Goal: Information Seeking & Learning: Learn about a topic

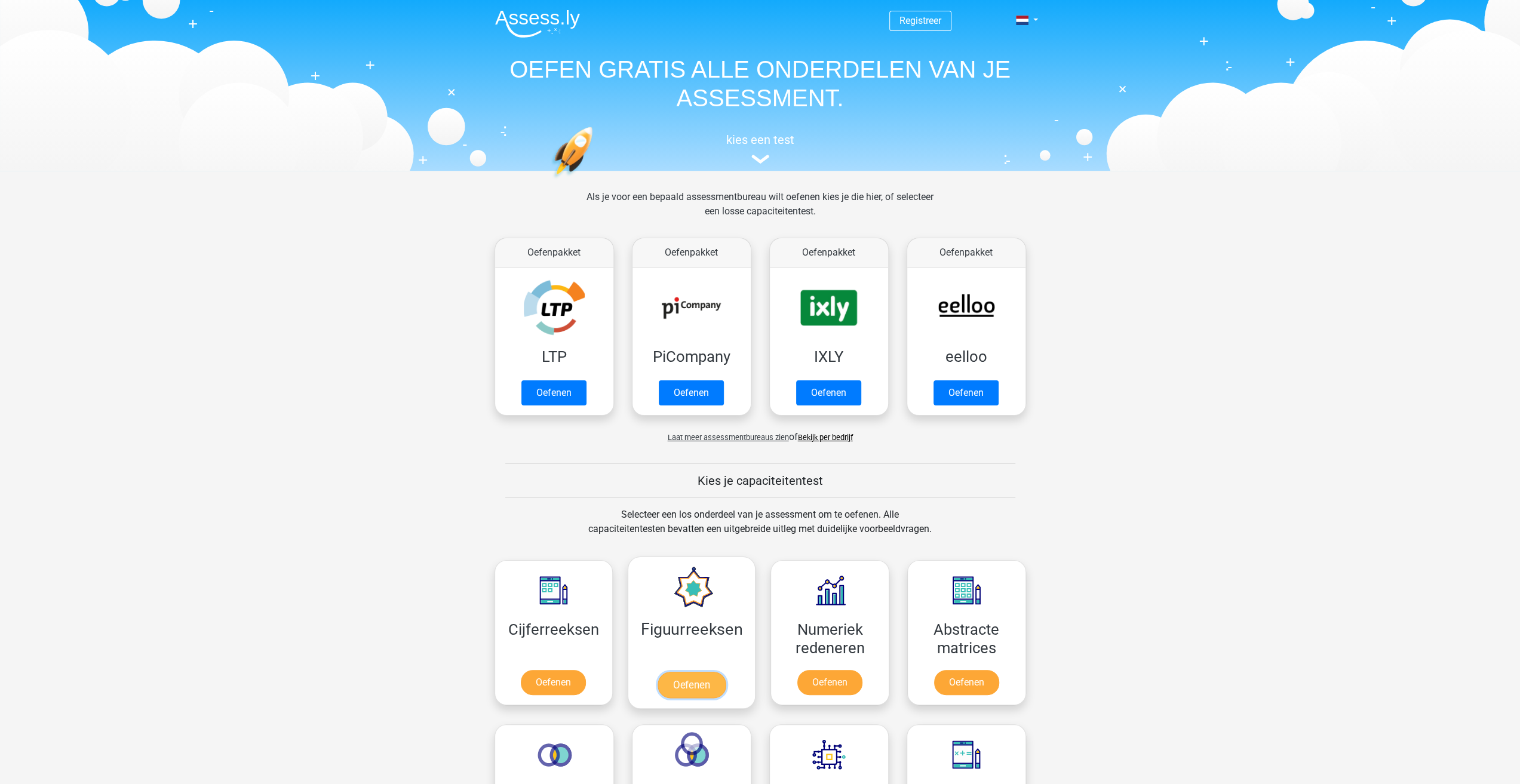
click at [705, 680] on link "Oefenen" at bounding box center [691, 685] width 68 height 27
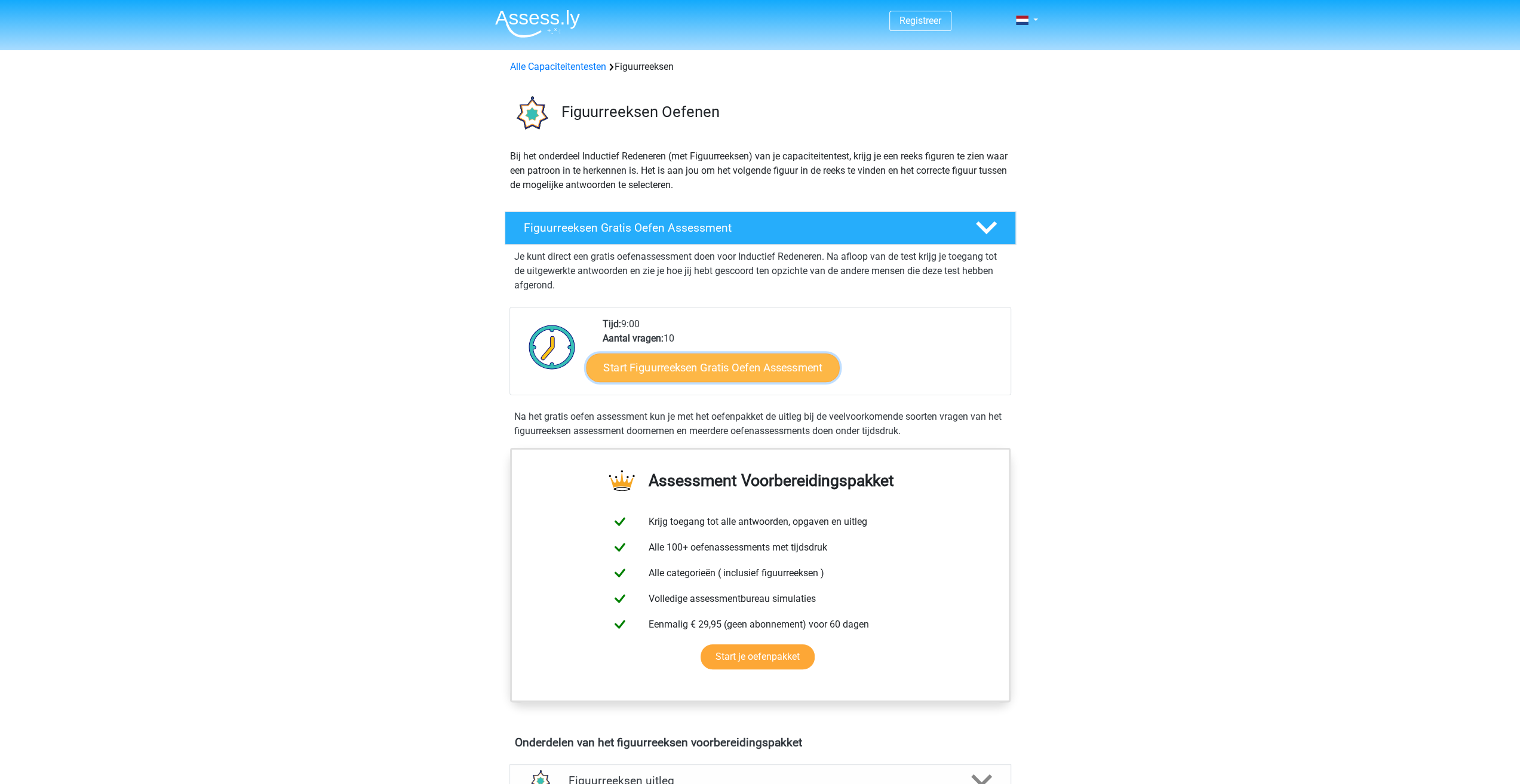
click at [722, 374] on link "Start Figuurreeksen Gratis Oefen Assessment" at bounding box center [712, 367] width 253 height 29
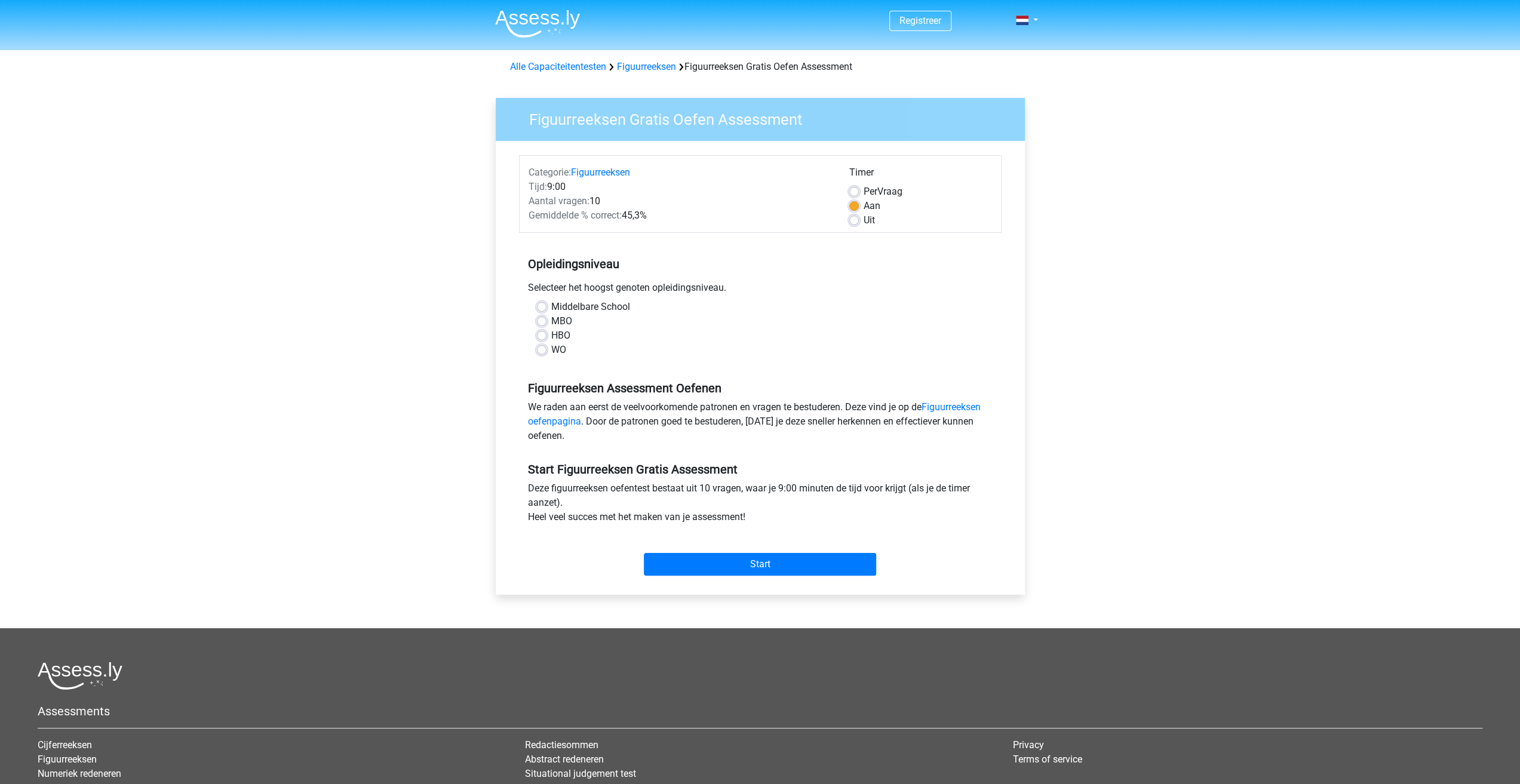
click at [551, 351] on label "WO" at bounding box center [558, 350] width 15 height 14
click at [541, 351] on input "WO" at bounding box center [541, 349] width 10 height 12
radio input "true"
click at [691, 568] on input "Start" at bounding box center [760, 564] width 232 height 23
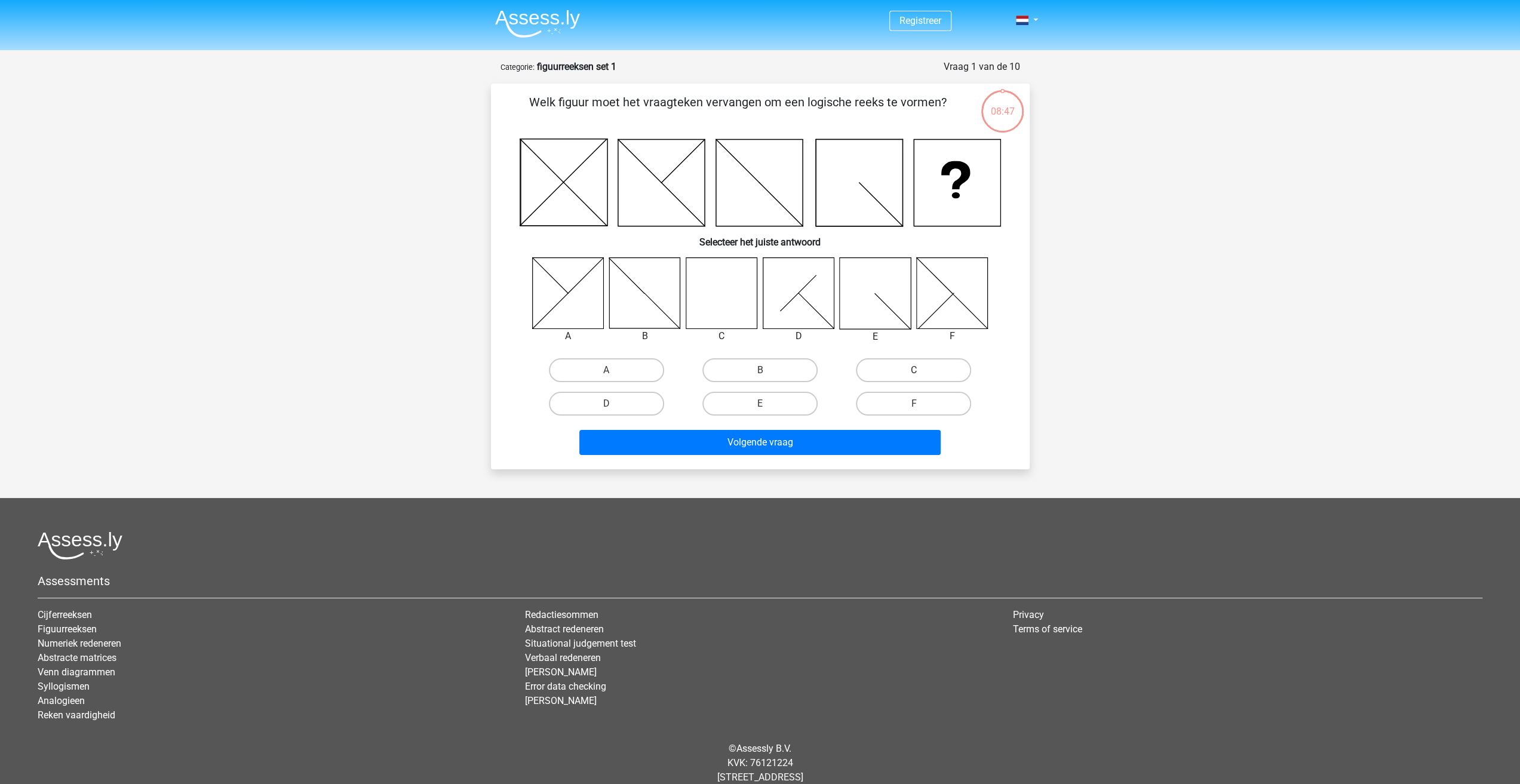
click at [901, 374] on label "C" at bounding box center [914, 370] width 115 height 24
click at [914, 374] on input "C" at bounding box center [918, 374] width 8 height 8
radio input "true"
click at [823, 434] on button "Volgende vraag" at bounding box center [759, 442] width 361 height 25
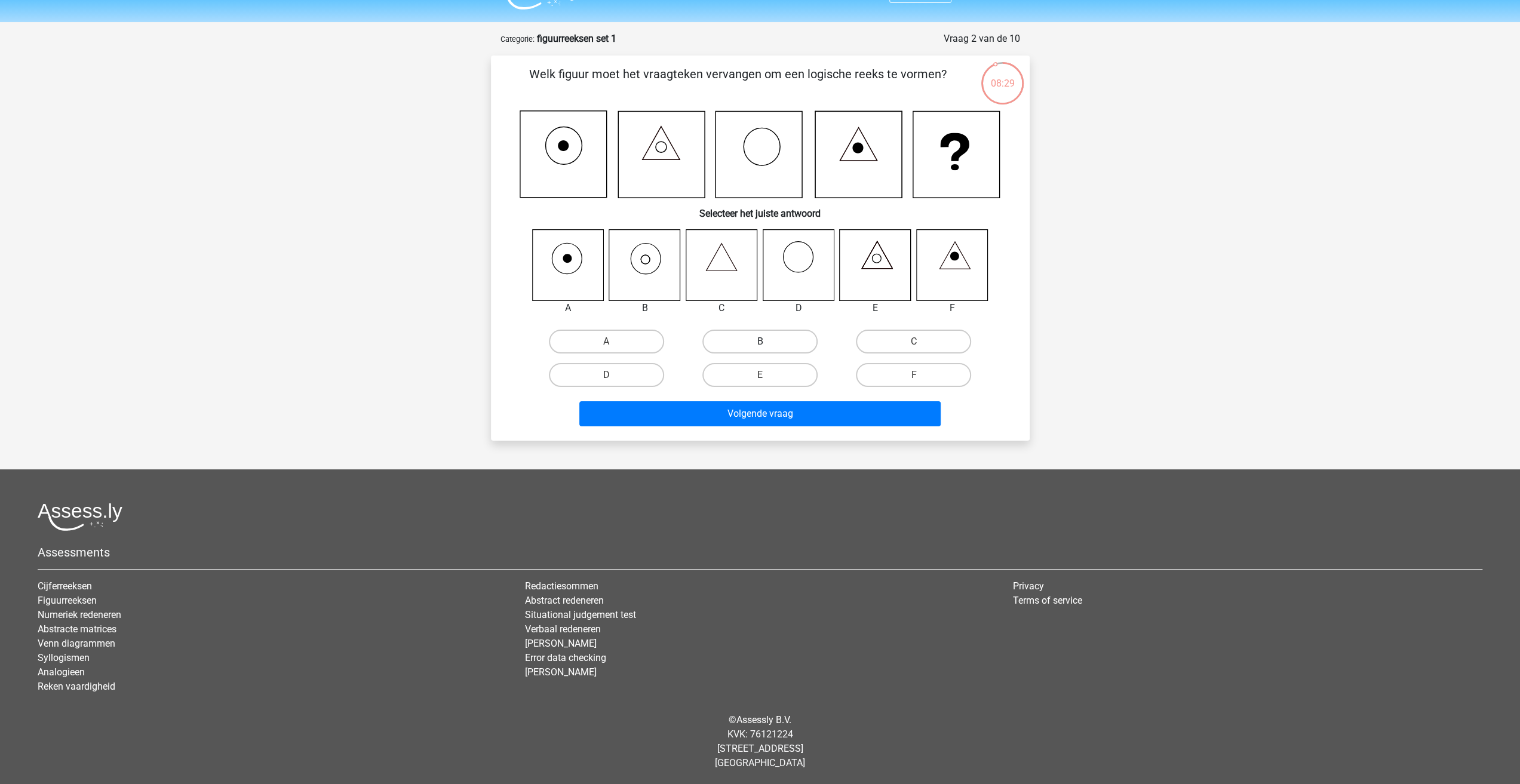
click at [743, 344] on label "B" at bounding box center [760, 341] width 115 height 24
click at [759, 344] on input "B" at bounding box center [763, 346] width 8 height 8
radio input "true"
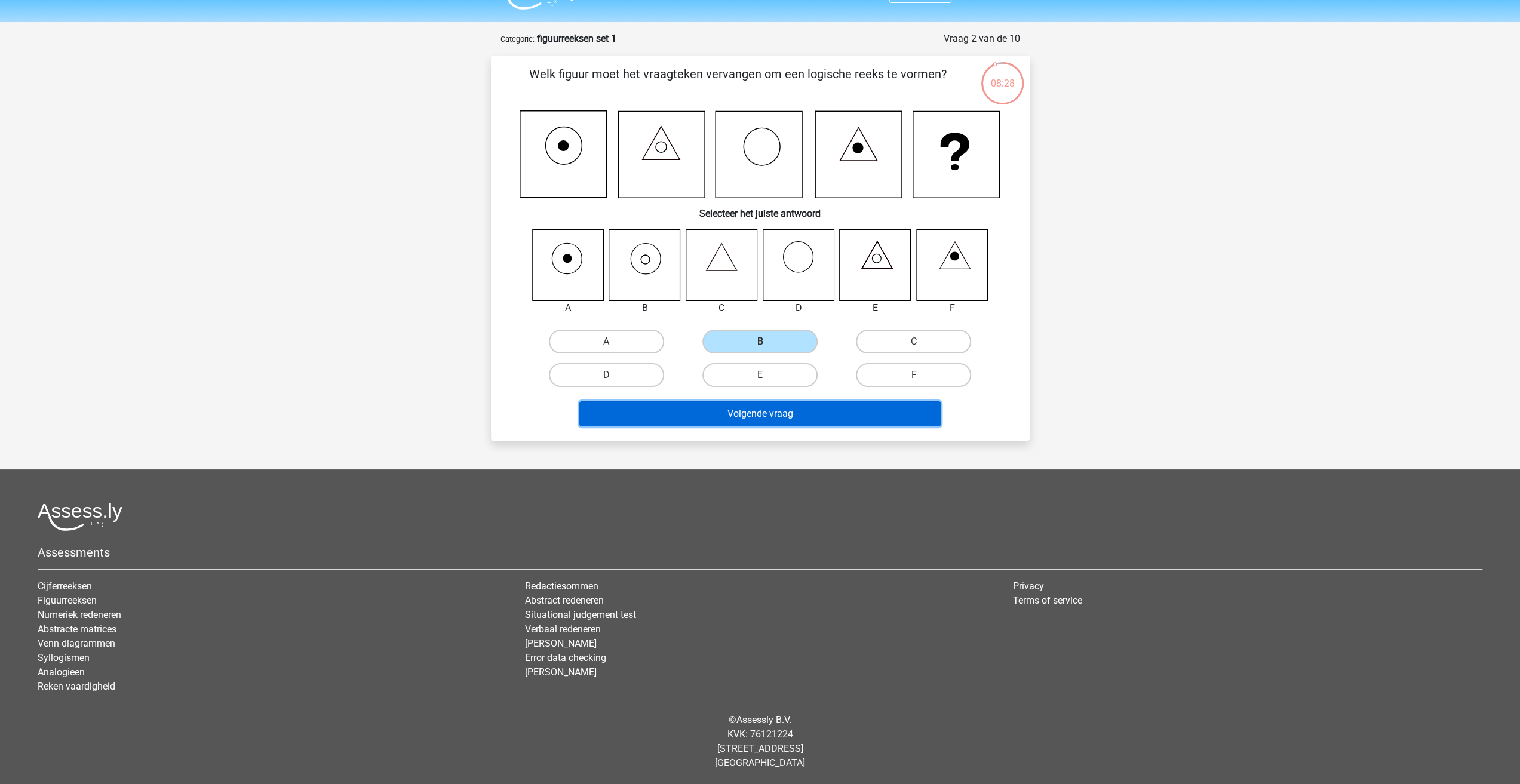
click at [749, 411] on button "Volgende vraag" at bounding box center [759, 414] width 361 height 25
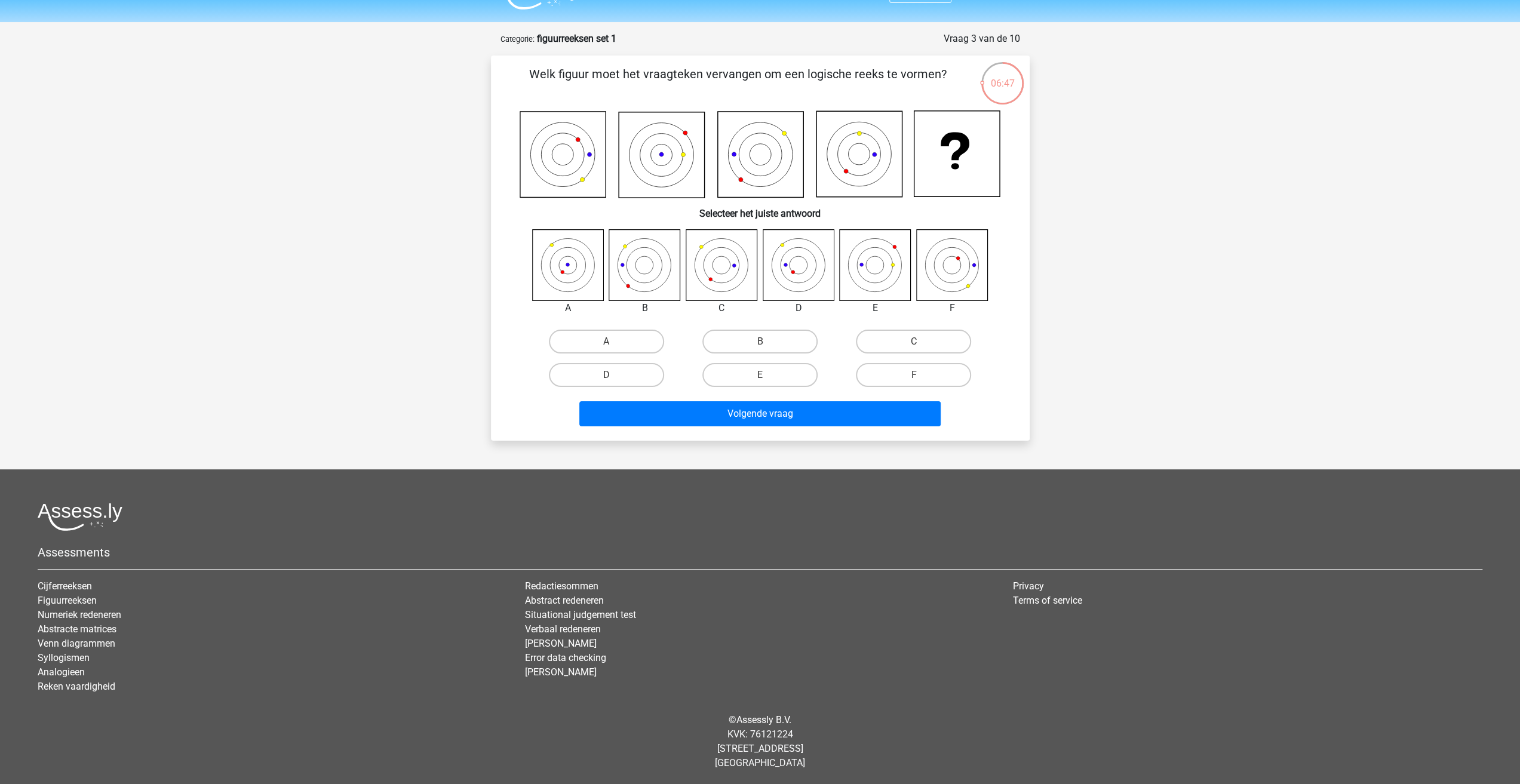
click at [763, 381] on input "E" at bounding box center [763, 379] width 8 height 8
radio input "true"
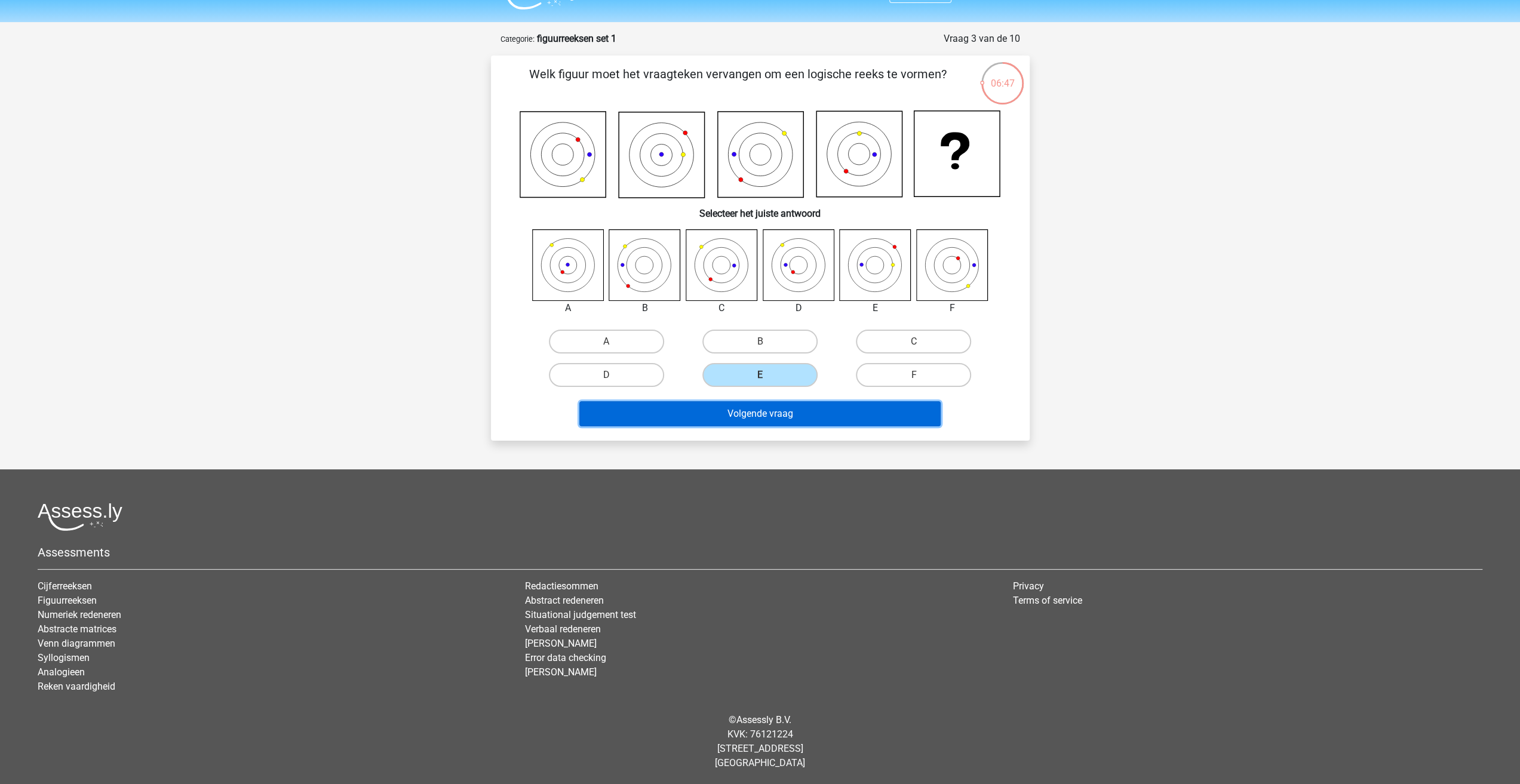
click at [759, 409] on button "Volgende vraag" at bounding box center [759, 414] width 361 height 25
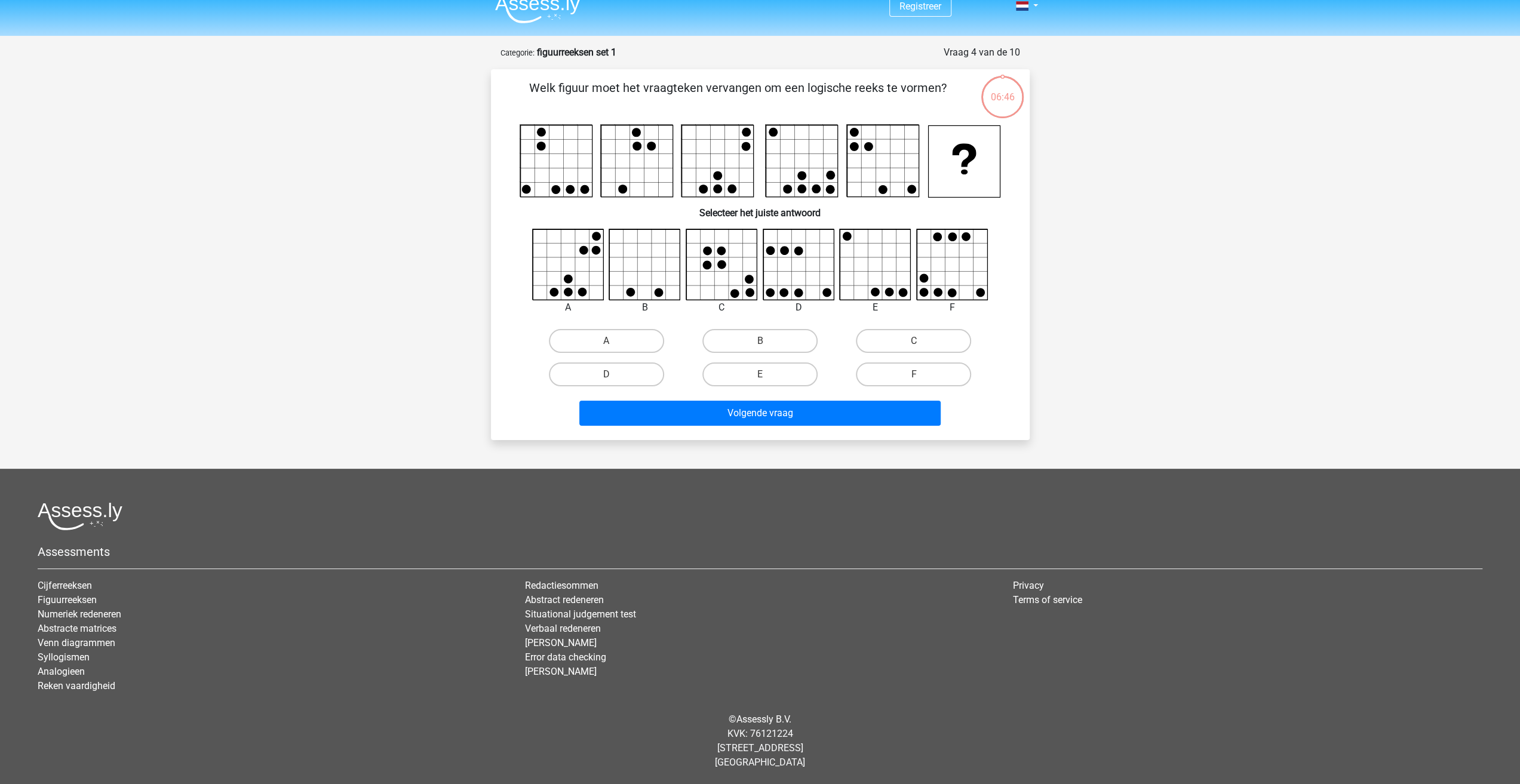
scroll to position [14, 0]
click at [883, 375] on label "F" at bounding box center [914, 375] width 115 height 24
click at [914, 375] on input "F" at bounding box center [918, 379] width 8 height 8
radio input "true"
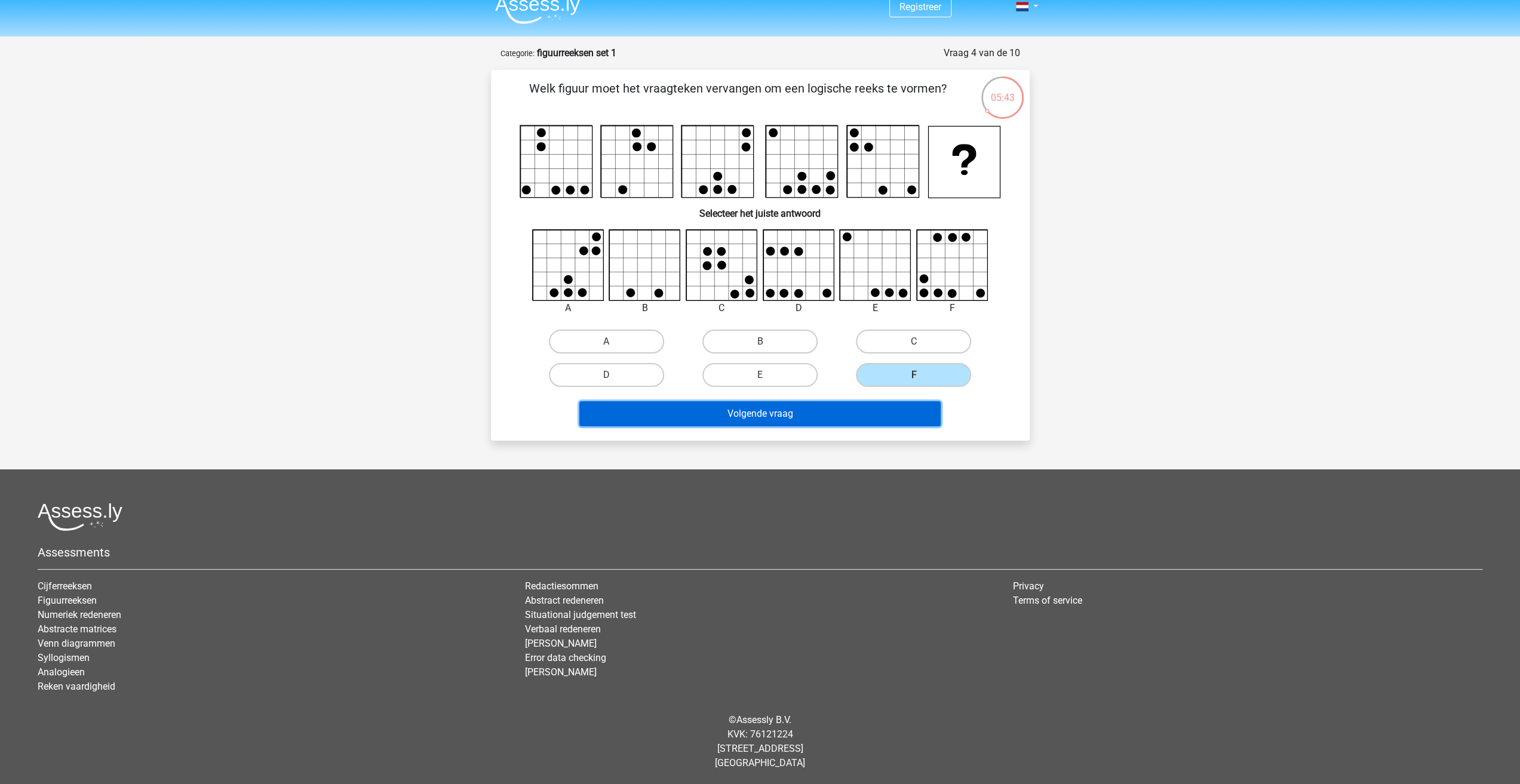
click at [851, 402] on button "Volgende vraag" at bounding box center [759, 414] width 361 height 25
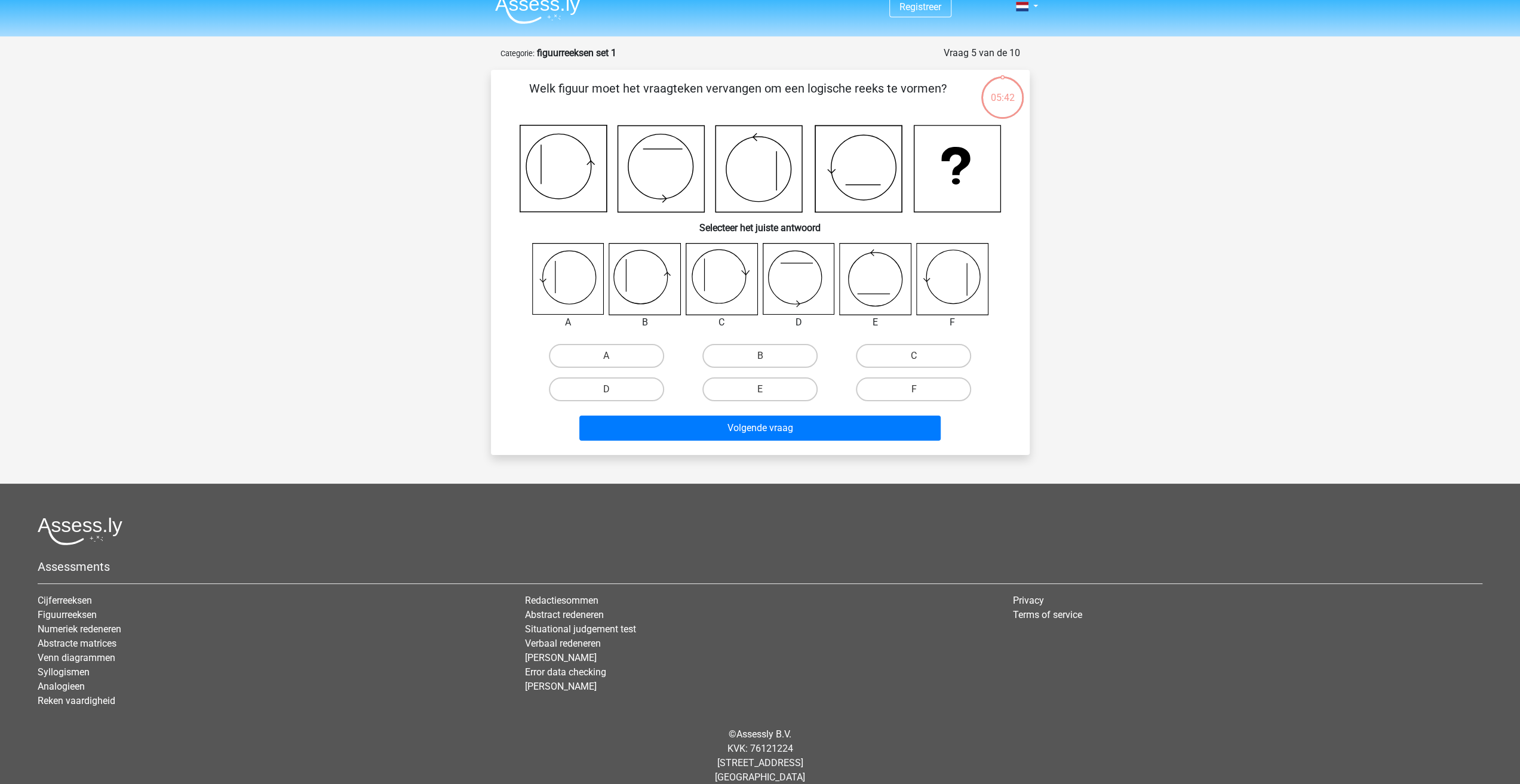
scroll to position [28, 0]
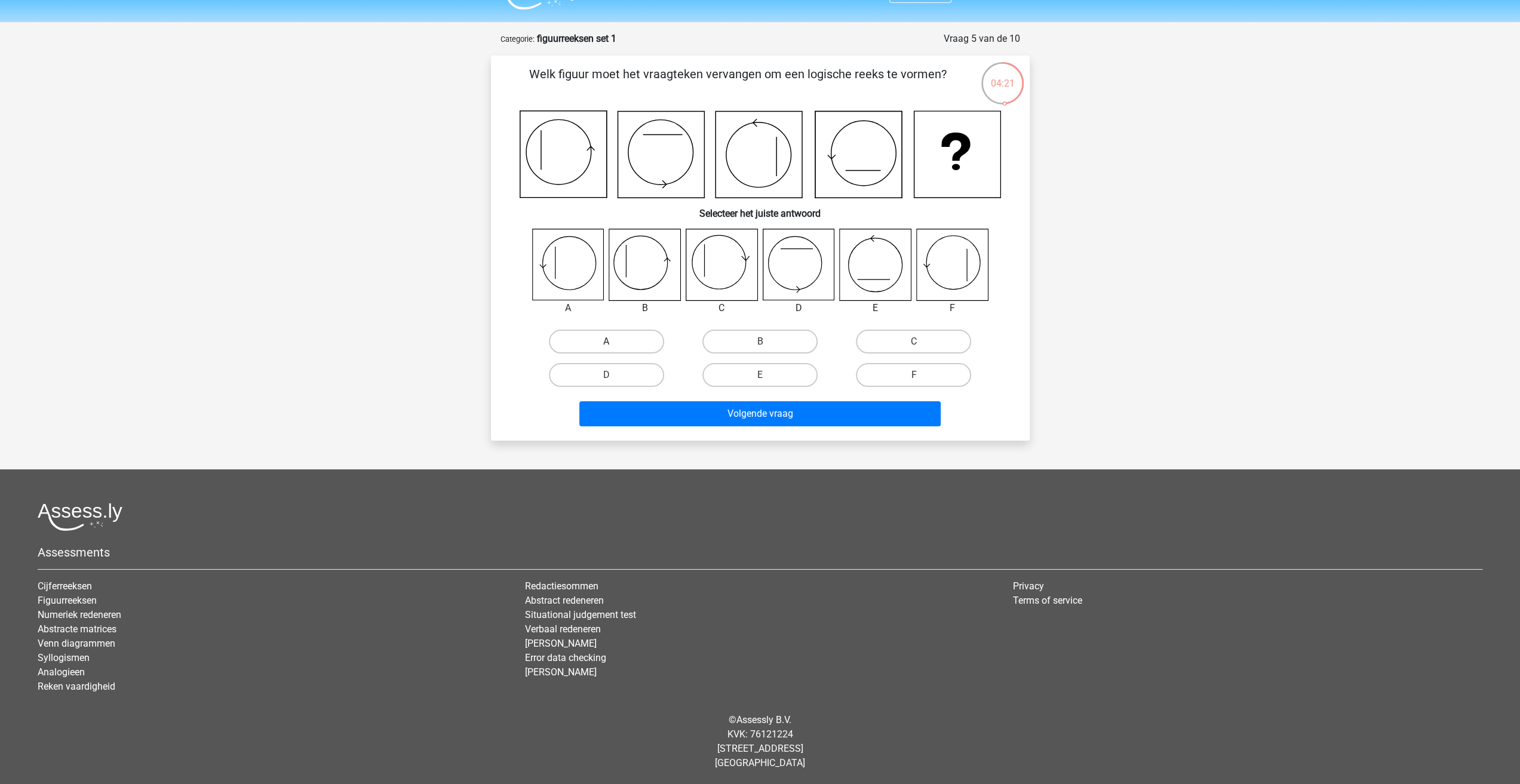
click at [593, 334] on label "A" at bounding box center [606, 341] width 115 height 24
click at [606, 342] on input "A" at bounding box center [610, 346] width 8 height 8
radio input "true"
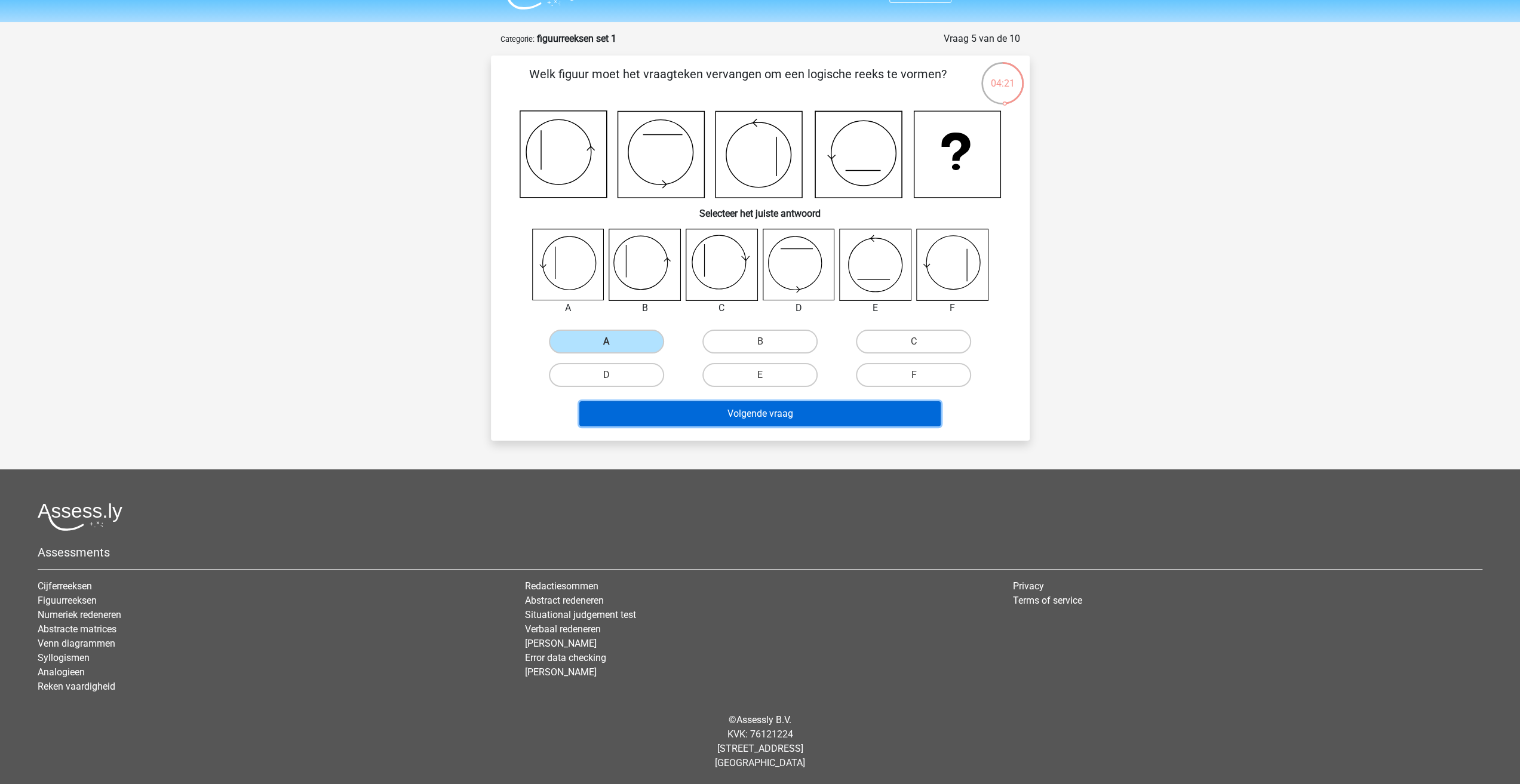
click at [626, 410] on button "Volgende vraag" at bounding box center [759, 414] width 361 height 25
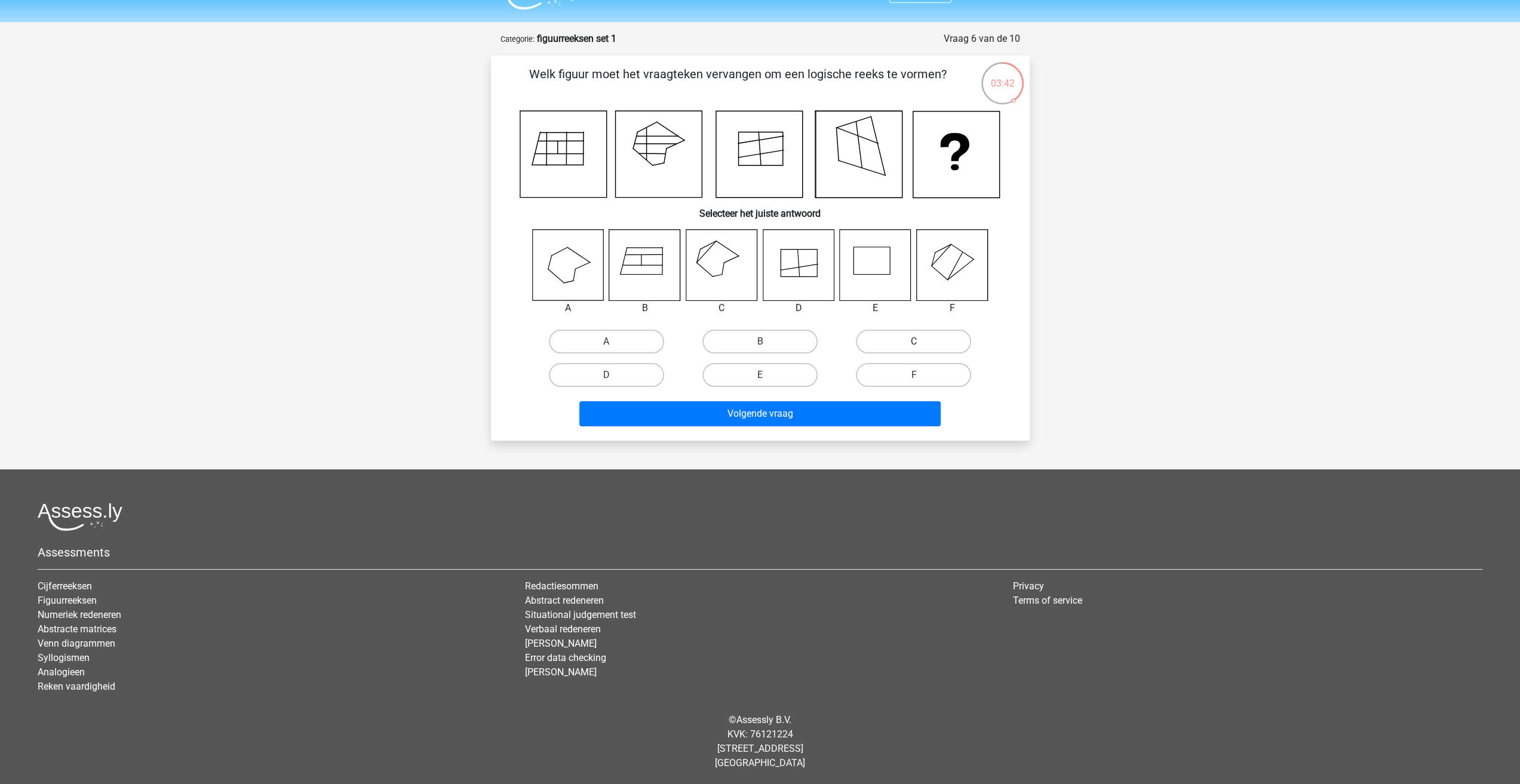
click at [885, 334] on label "C" at bounding box center [914, 341] width 115 height 24
click at [914, 342] on input "C" at bounding box center [918, 346] width 8 height 8
radio input "true"
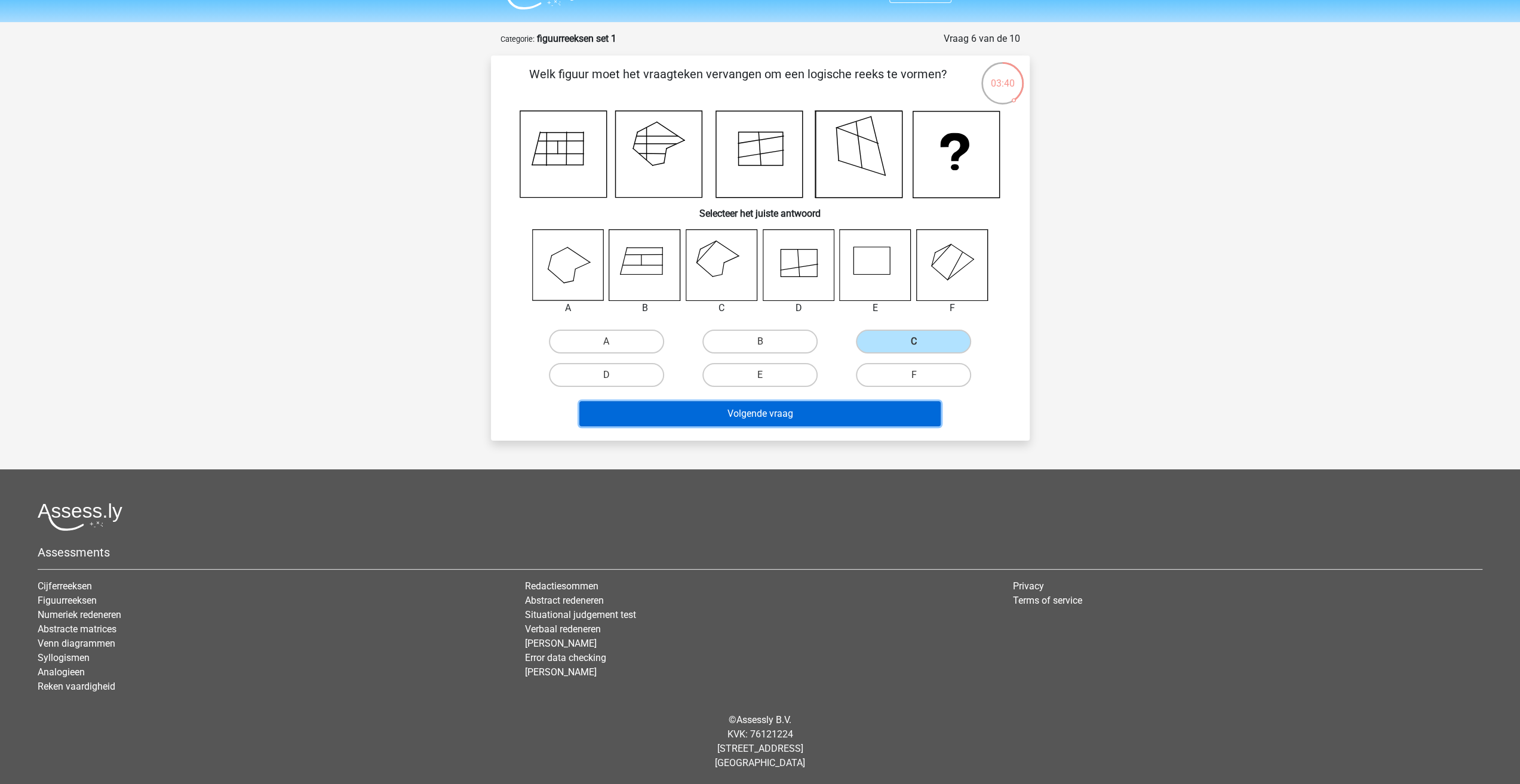
click at [669, 418] on button "Volgende vraag" at bounding box center [759, 414] width 361 height 25
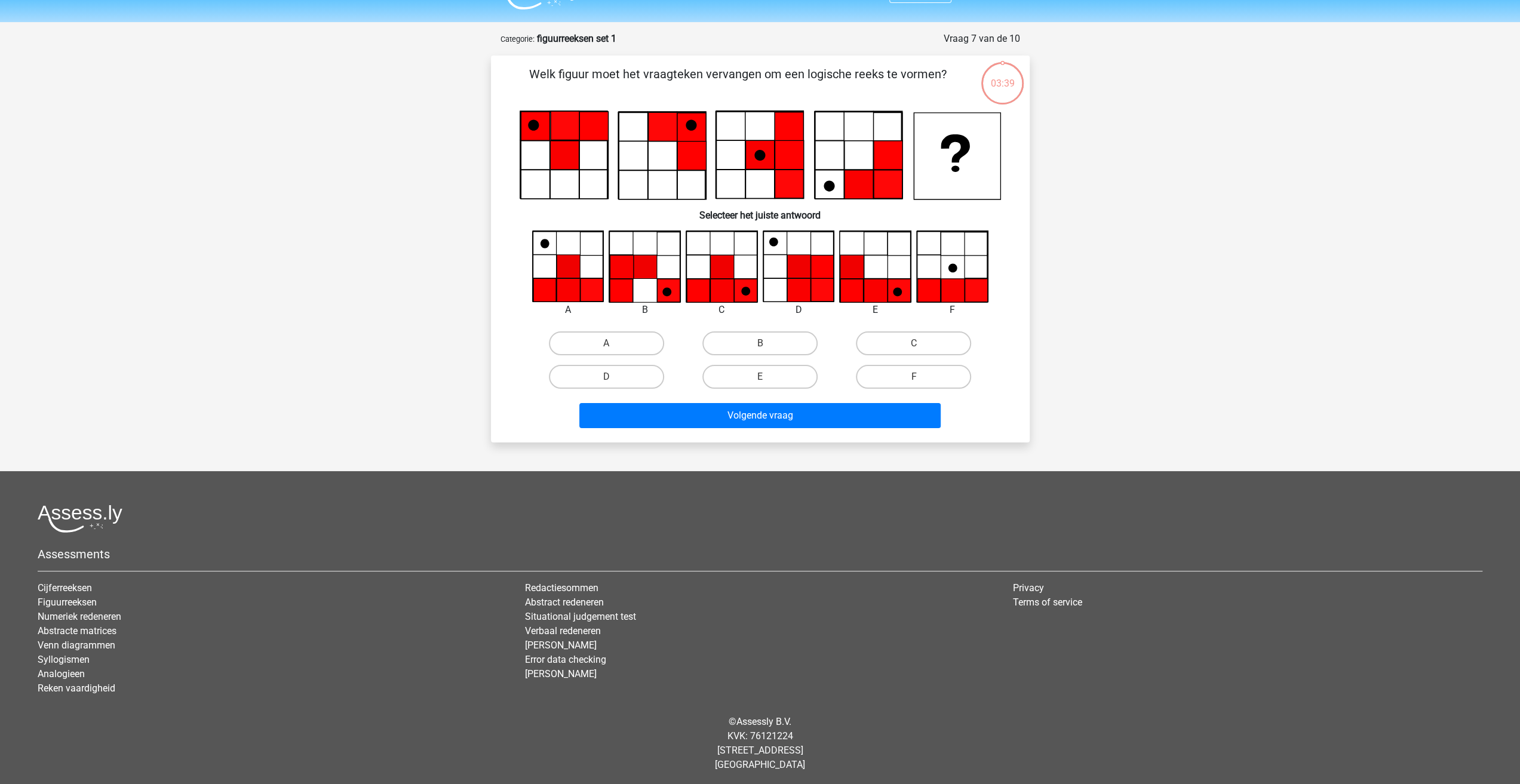
scroll to position [30, 0]
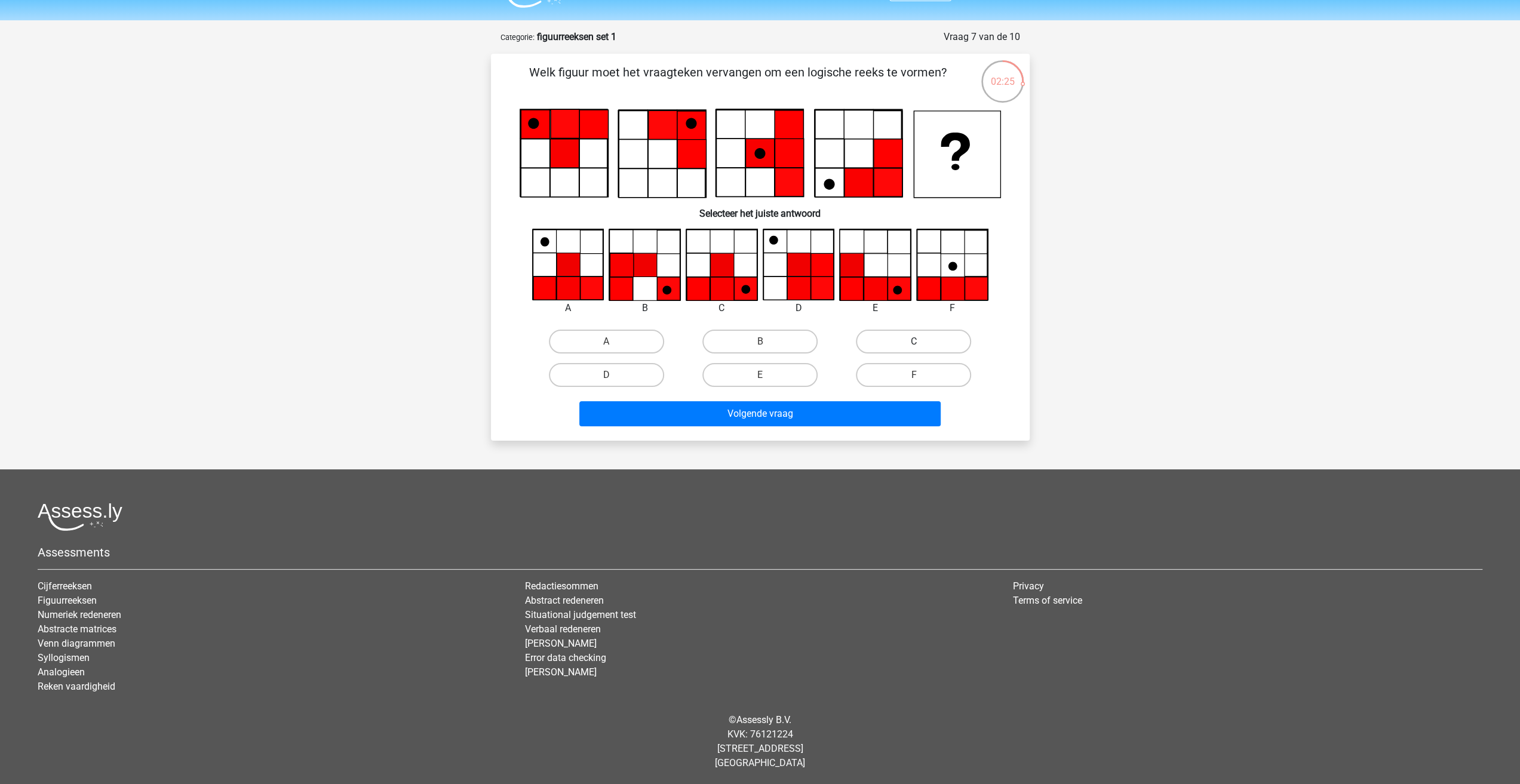
click at [890, 344] on label "C" at bounding box center [914, 341] width 115 height 24
click at [914, 344] on input "C" at bounding box center [918, 346] width 8 height 8
radio input "true"
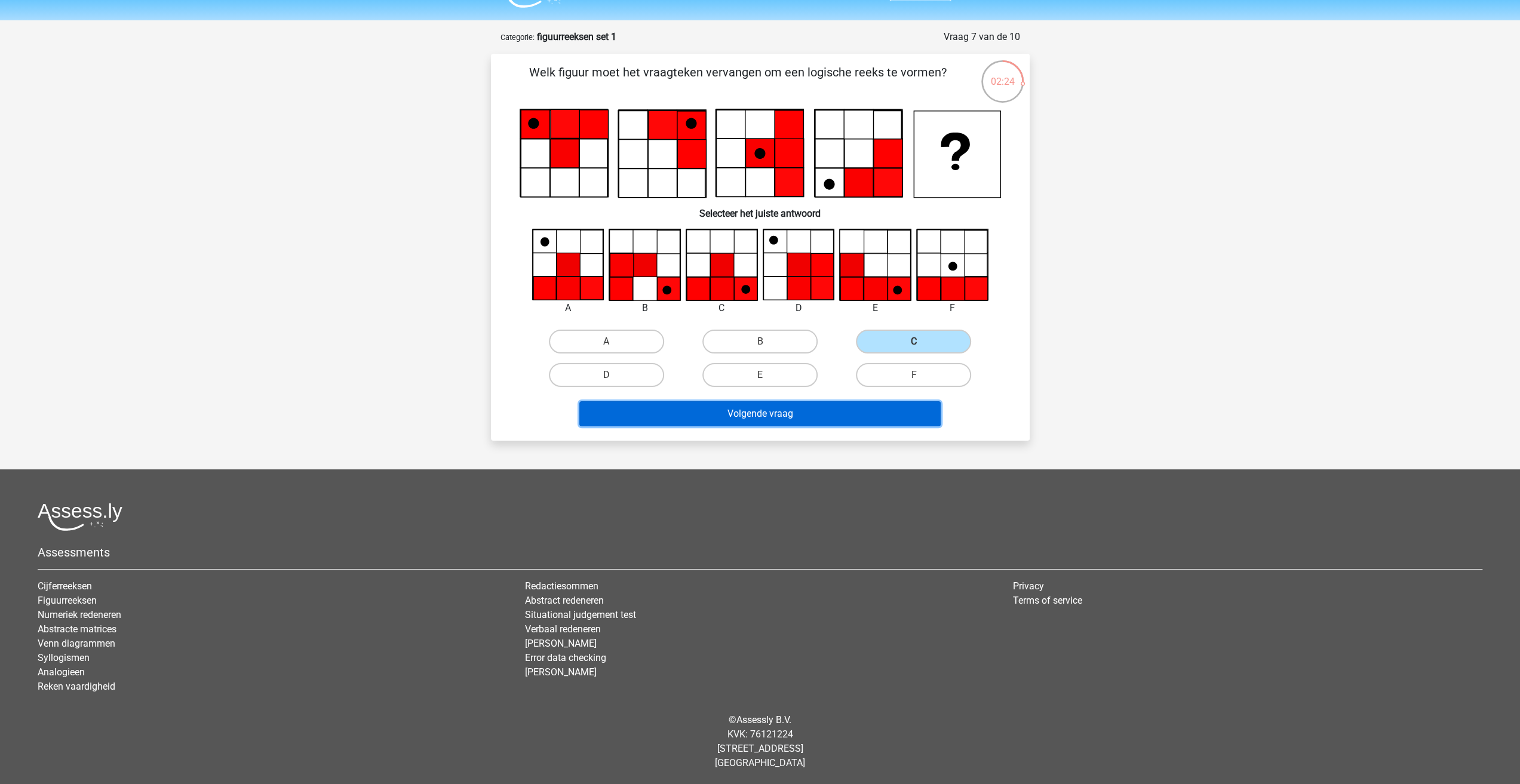
click at [790, 412] on button "Volgende vraag" at bounding box center [759, 414] width 361 height 25
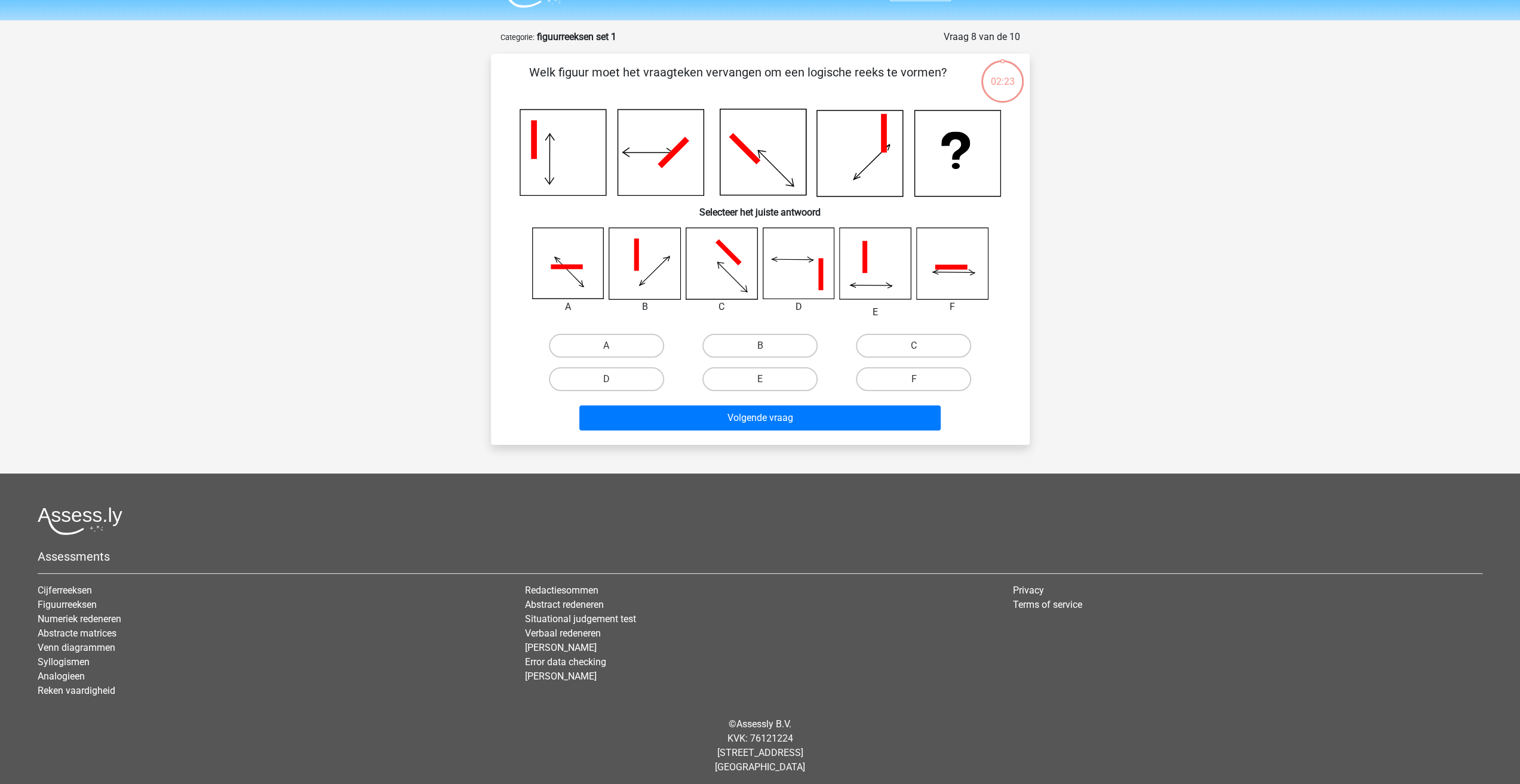
scroll to position [34, 0]
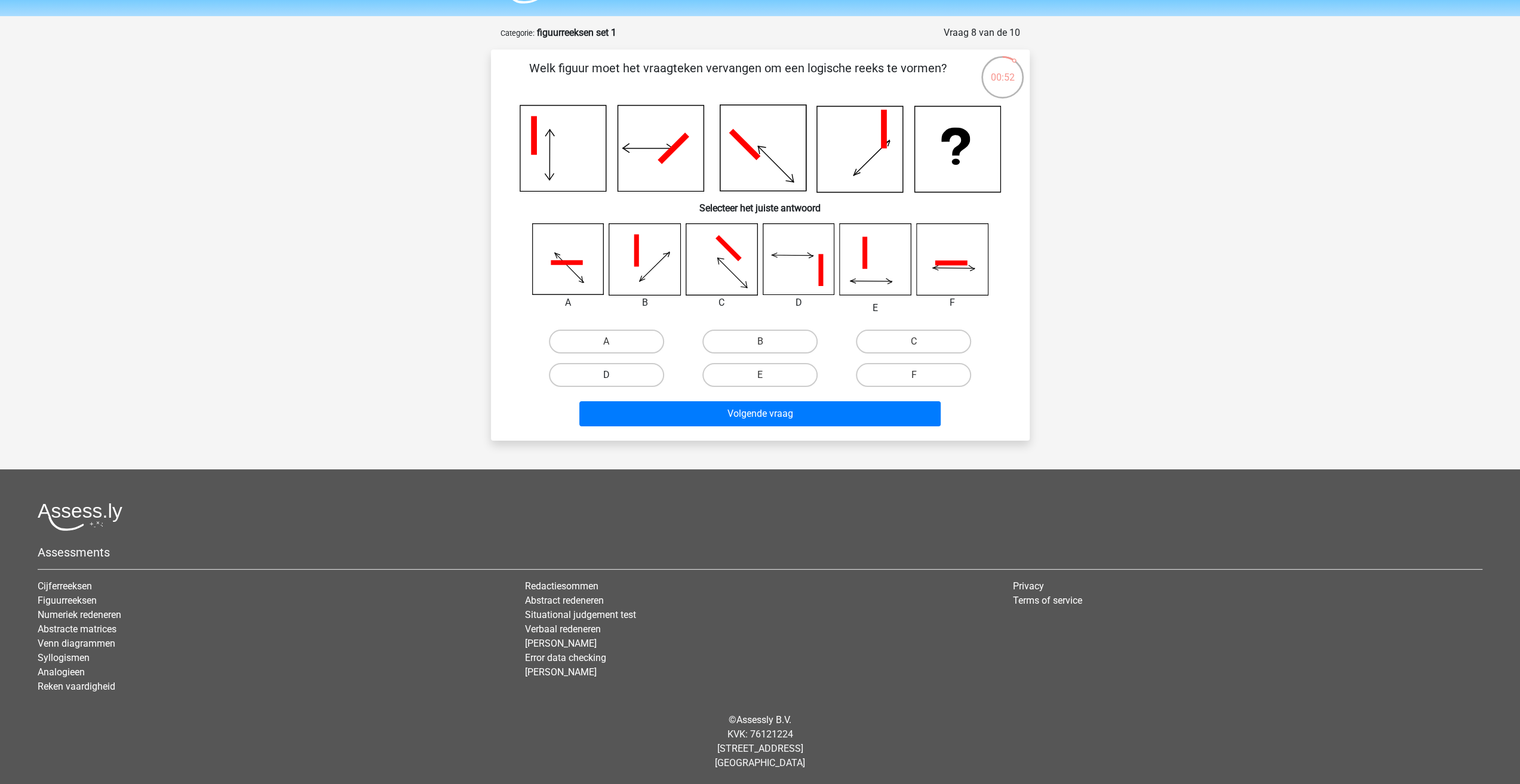
click at [603, 378] on label "D" at bounding box center [606, 375] width 115 height 24
click at [606, 378] on input "D" at bounding box center [610, 379] width 8 height 8
radio input "true"
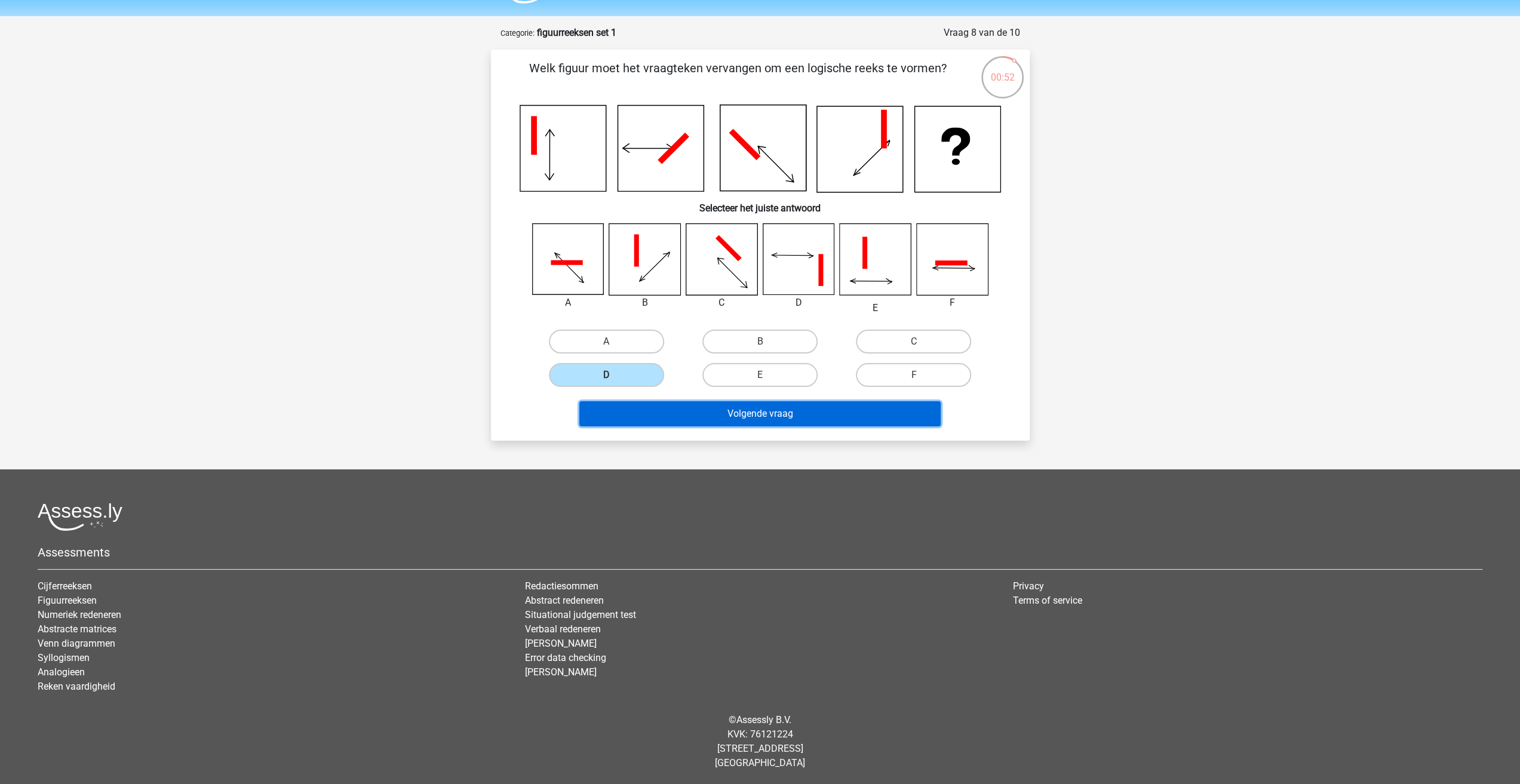
click at [718, 420] on button "Volgende vraag" at bounding box center [759, 414] width 361 height 25
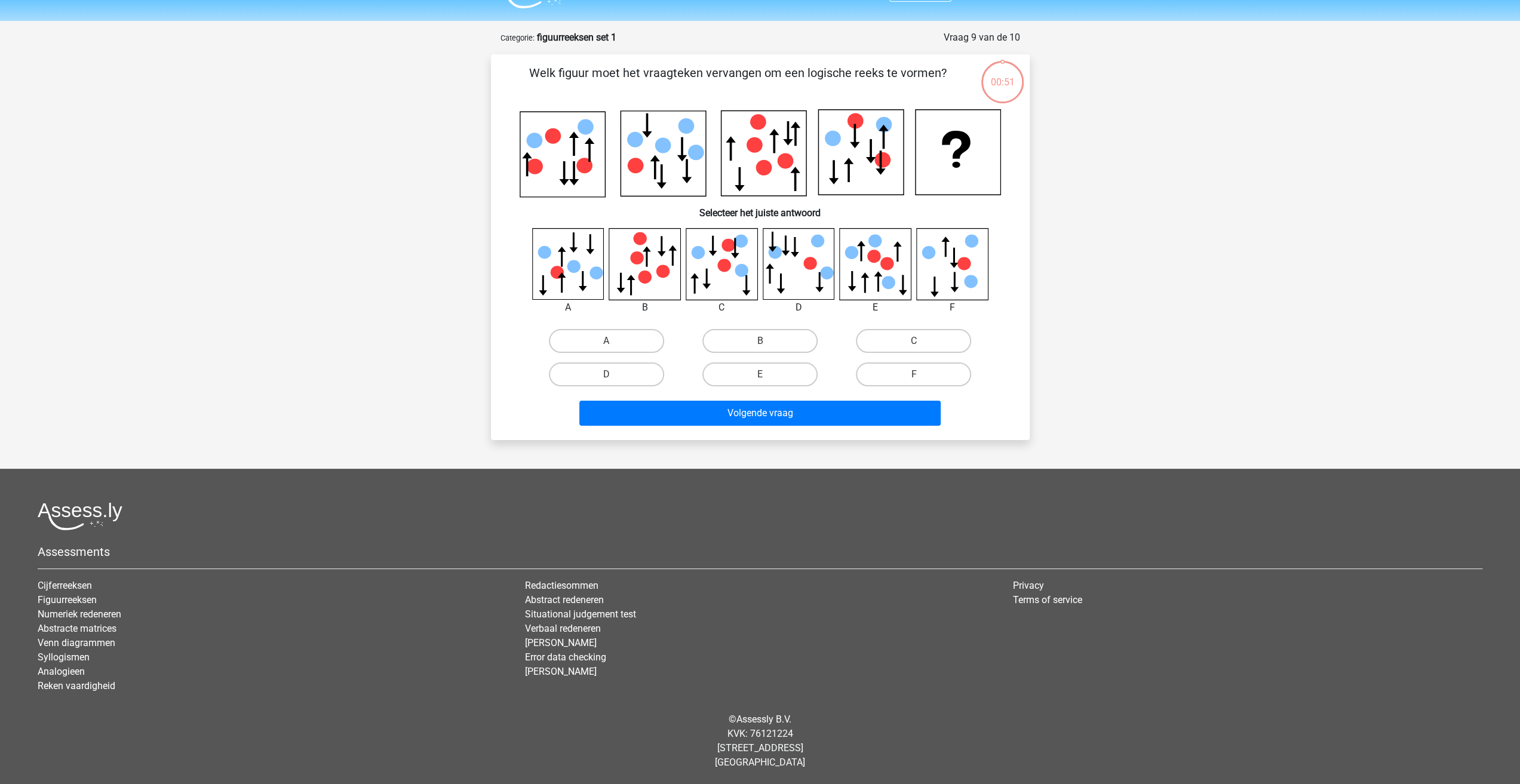
scroll to position [28, 0]
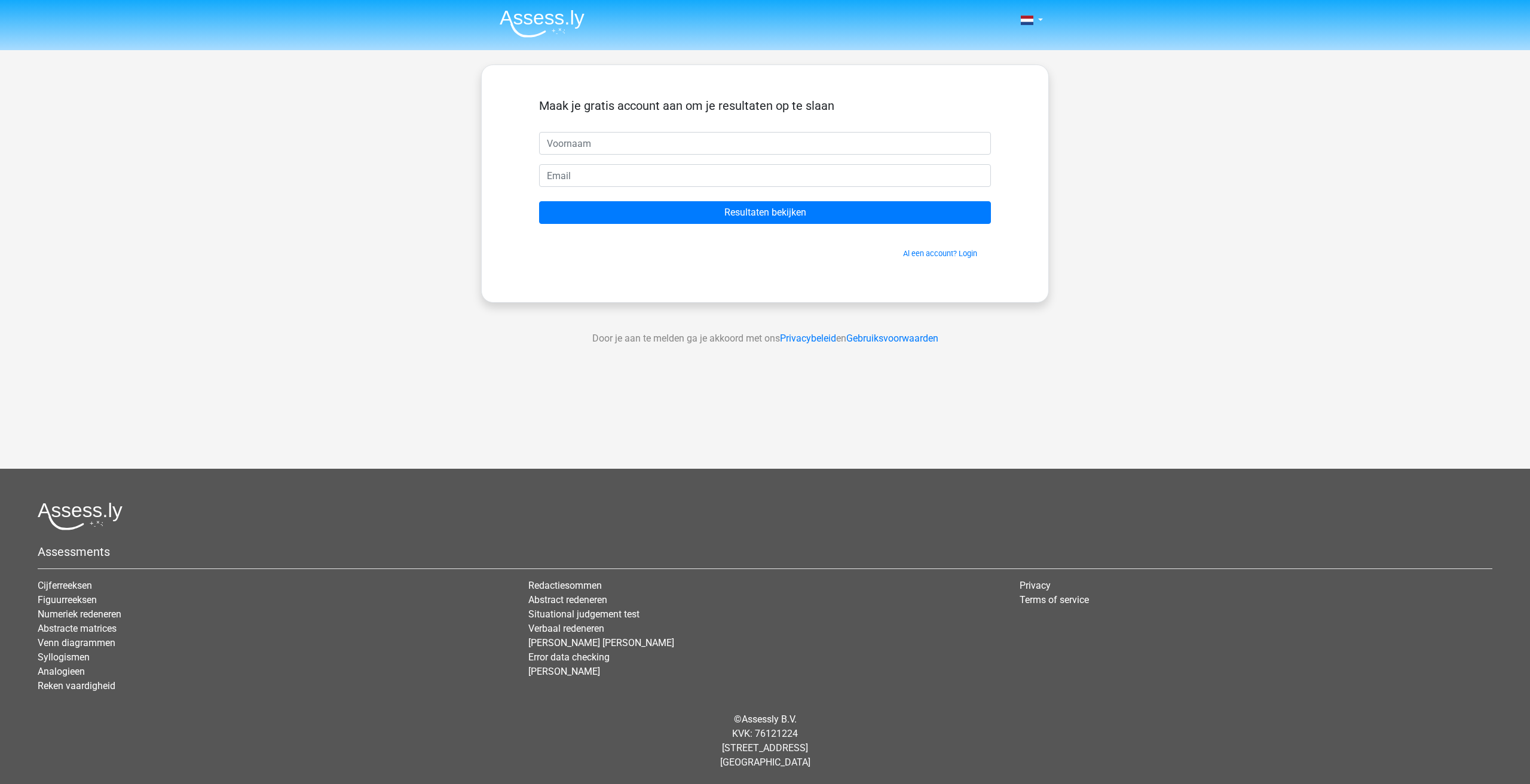
drag, startPoint x: 599, startPoint y: 147, endPoint x: 595, endPoint y: 136, distance: 11.7
click at [597, 141] on input "text" at bounding box center [765, 143] width 452 height 23
click at [668, 210] on input "Resultaten bekijken" at bounding box center [765, 212] width 452 height 23
click at [585, 135] on input "text" at bounding box center [765, 143] width 452 height 23
type input "vrtd"
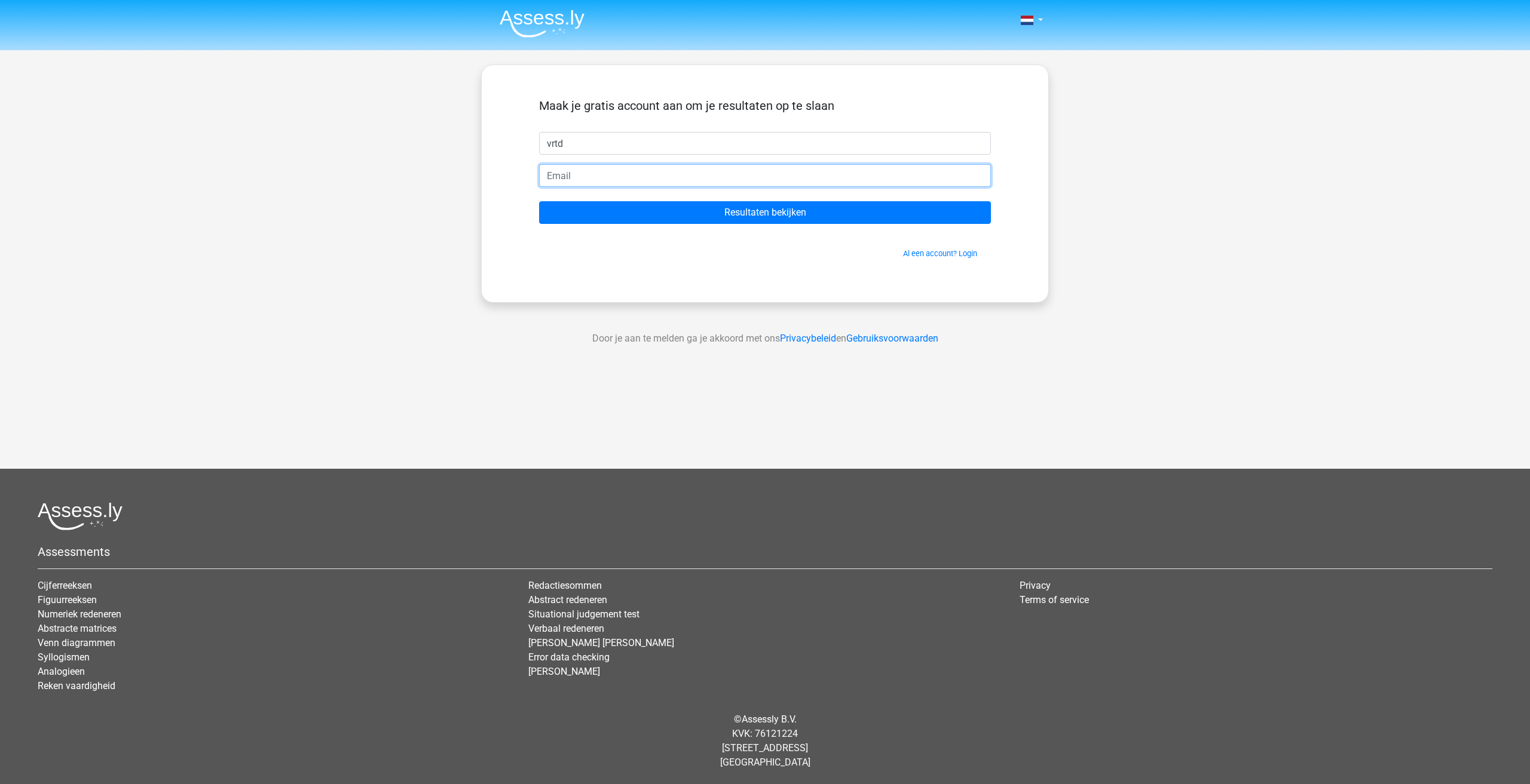
click at [556, 182] on input "email" at bounding box center [765, 175] width 452 height 23
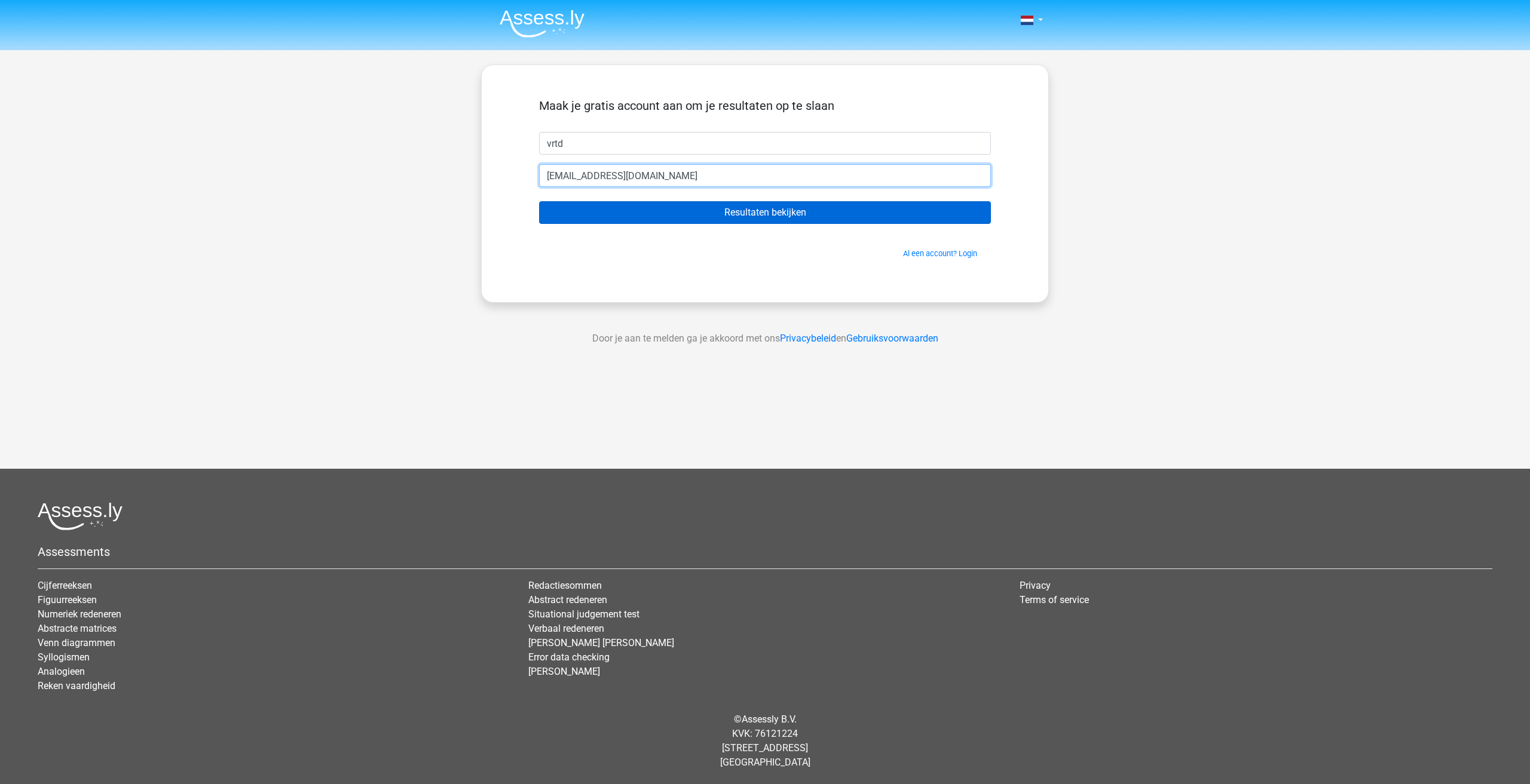
type input "Vique.desramaux@gmail.com"
click at [609, 206] on input "Resultaten bekijken" at bounding box center [765, 212] width 452 height 23
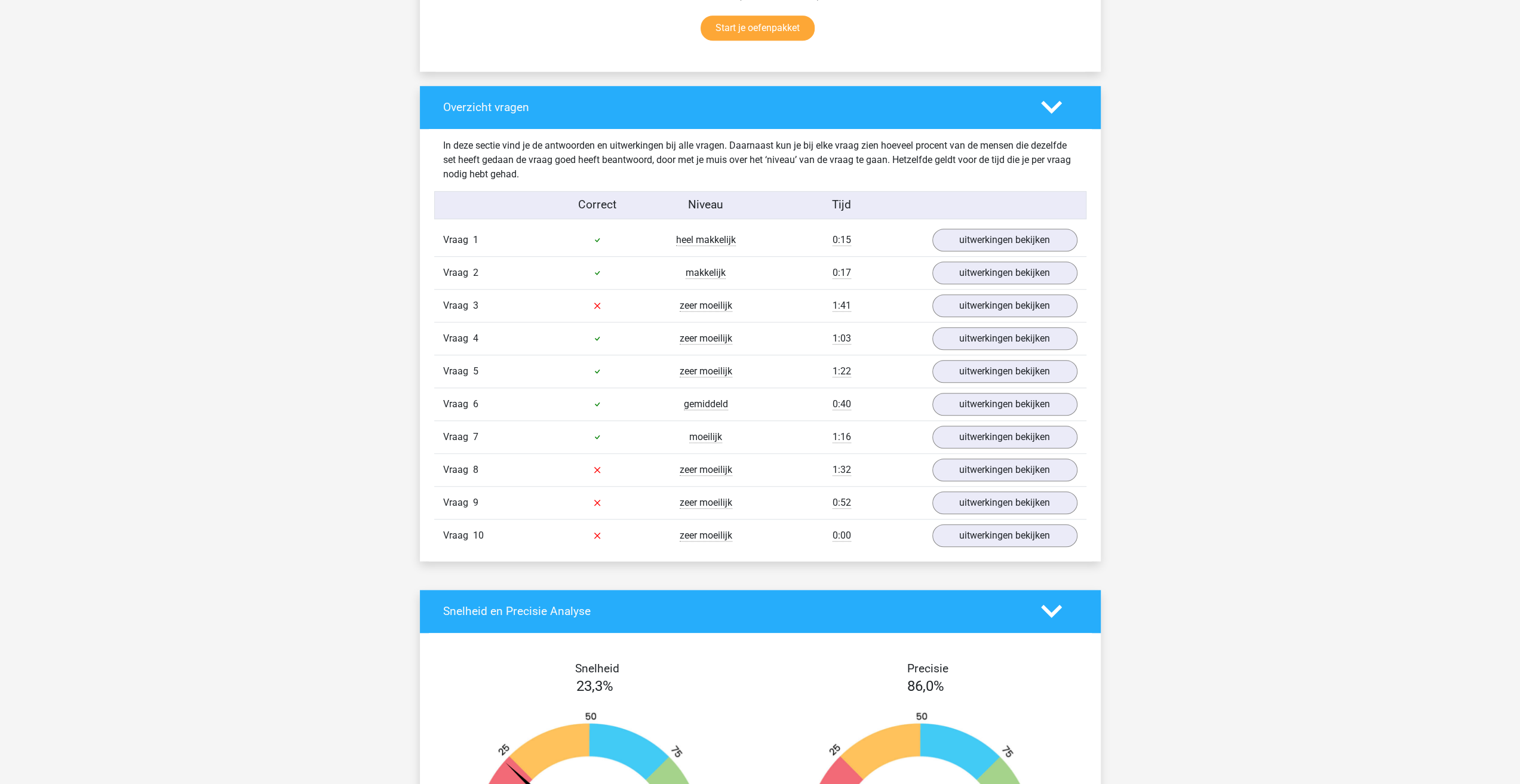
scroll to position [885, 0]
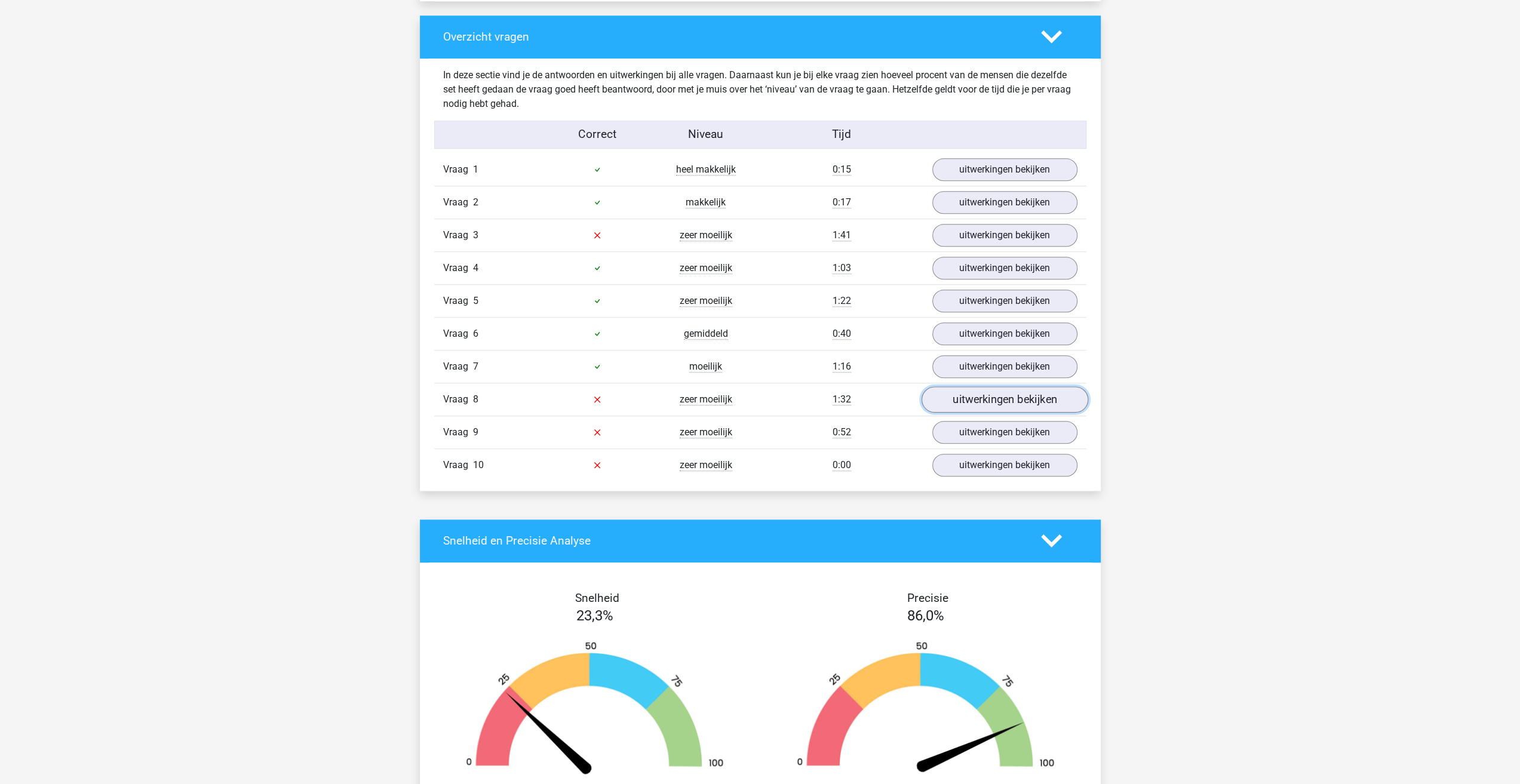
click at [989, 398] on link "uitwerkingen bekijken" at bounding box center [1004, 399] width 167 height 27
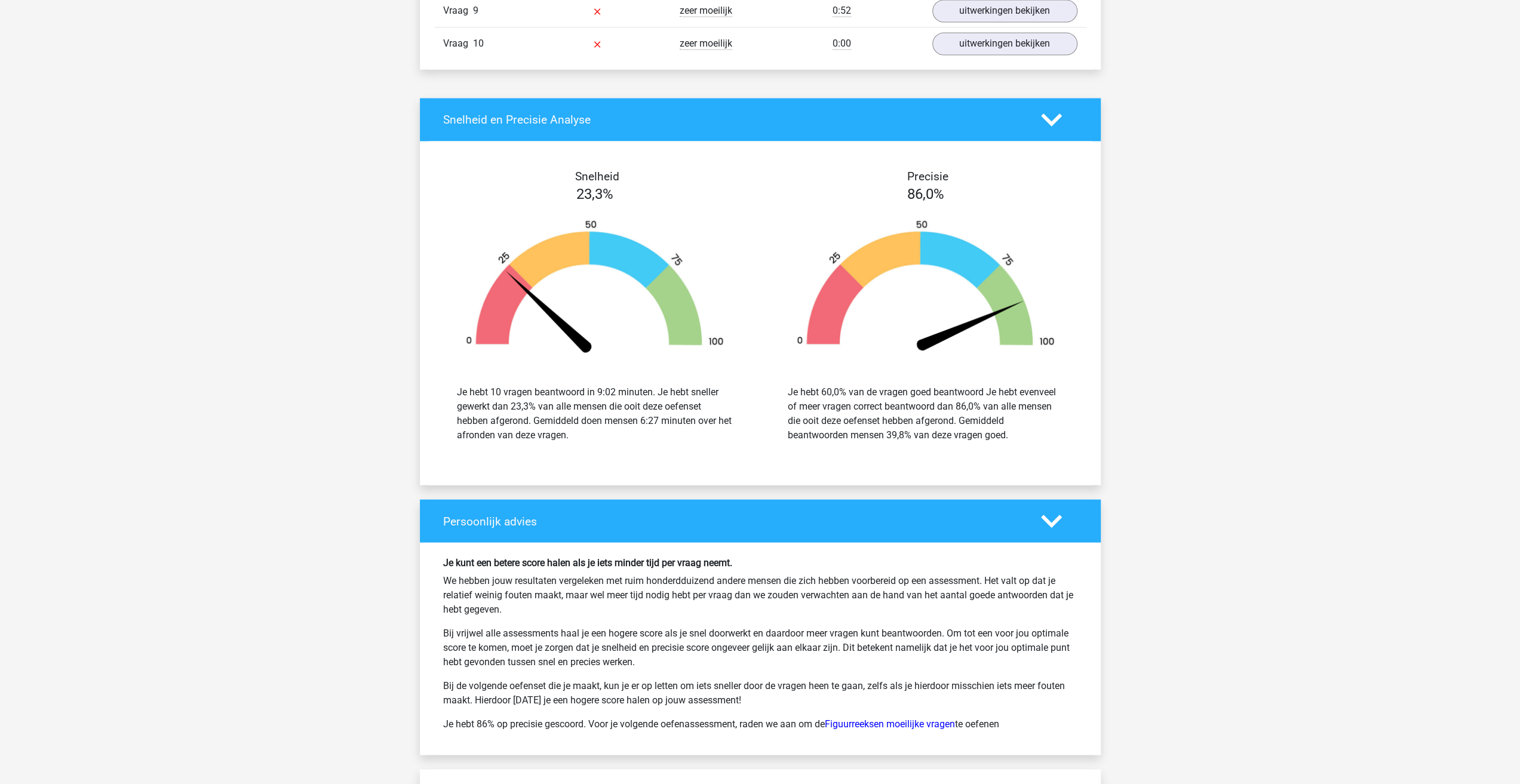
scroll to position [2085, 0]
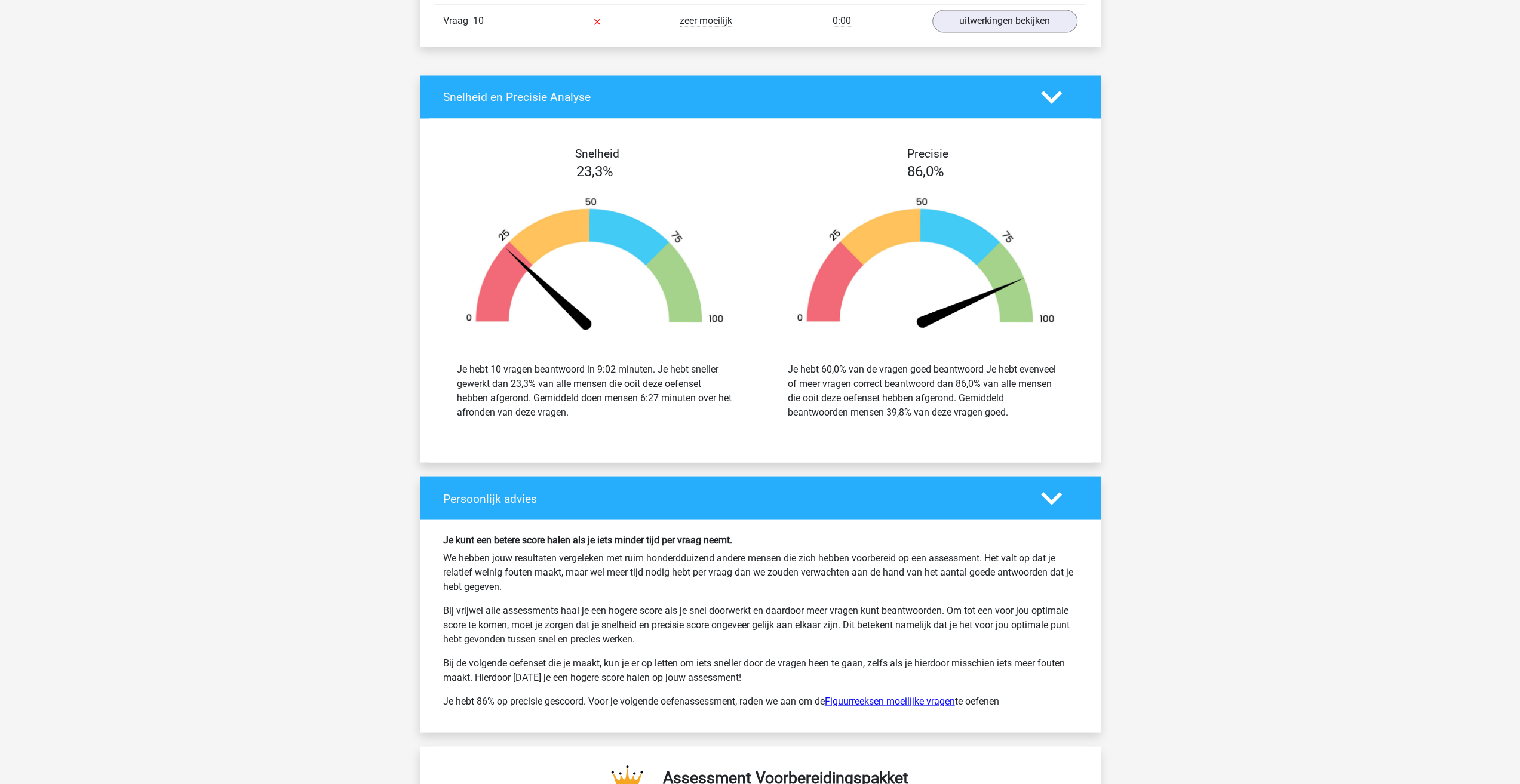
click at [884, 695] on link "Figuurreeksen moeilijke vragen" at bounding box center [890, 700] width 130 height 11
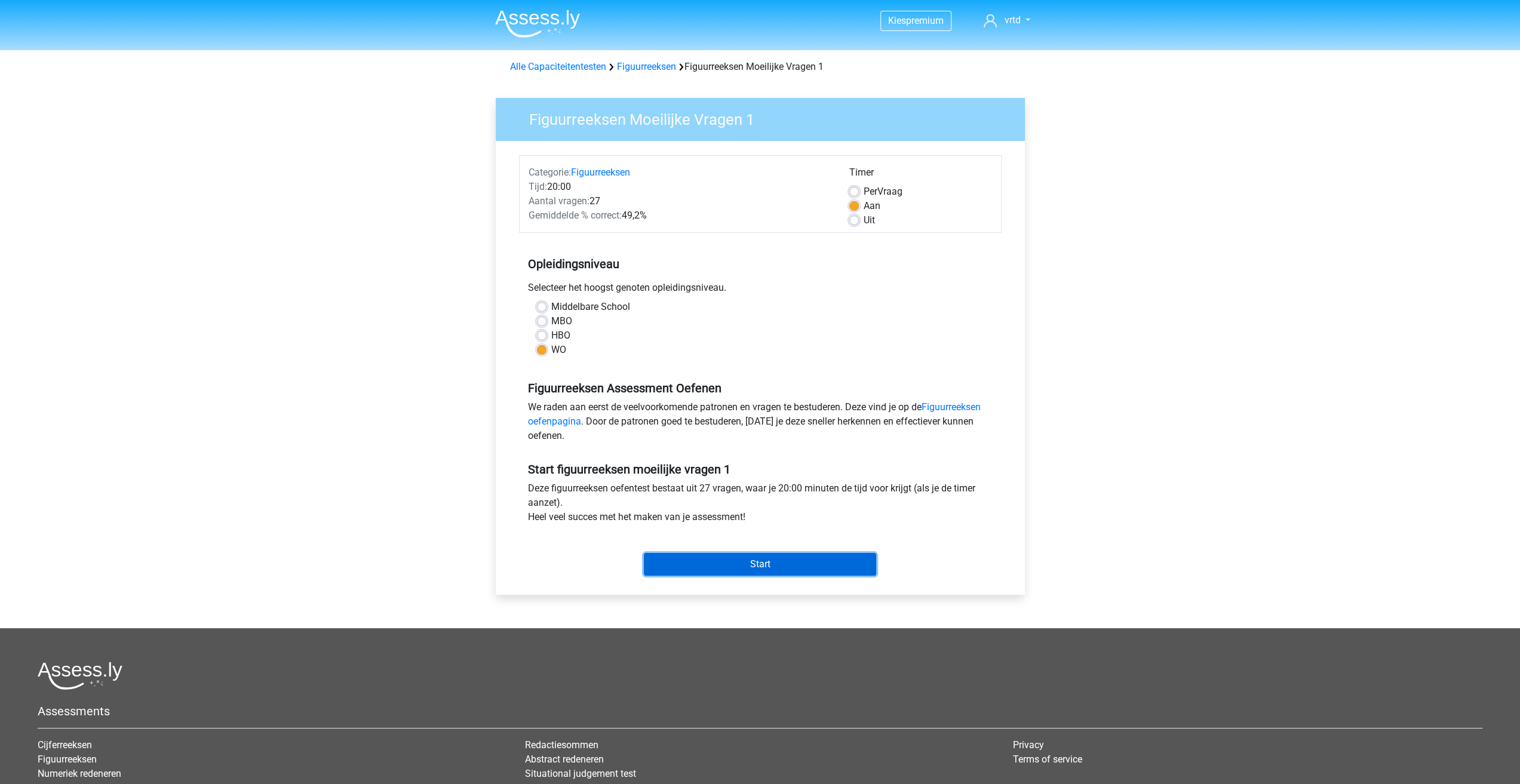
click at [781, 561] on input "Start" at bounding box center [760, 564] width 232 height 23
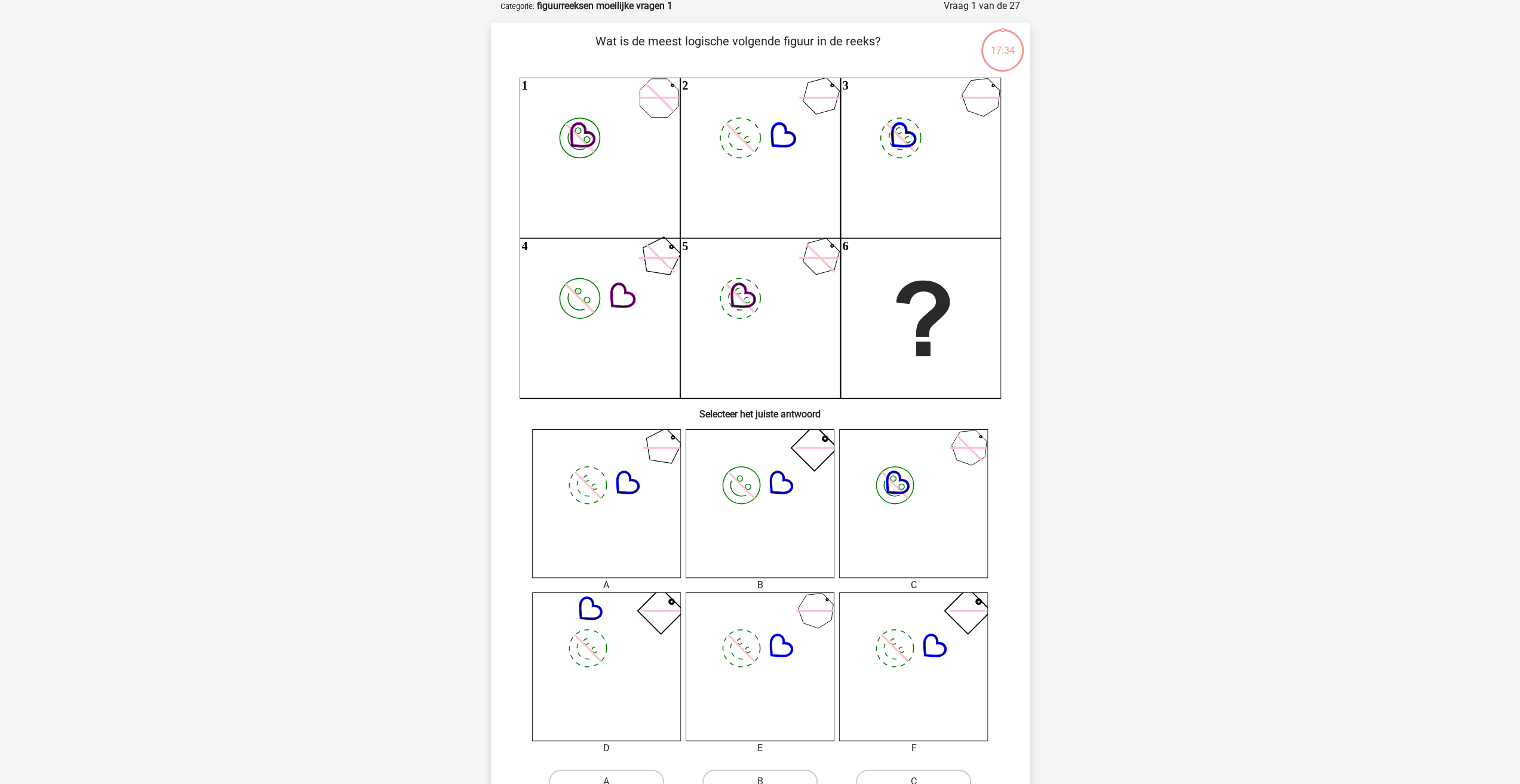
scroll to position [87, 0]
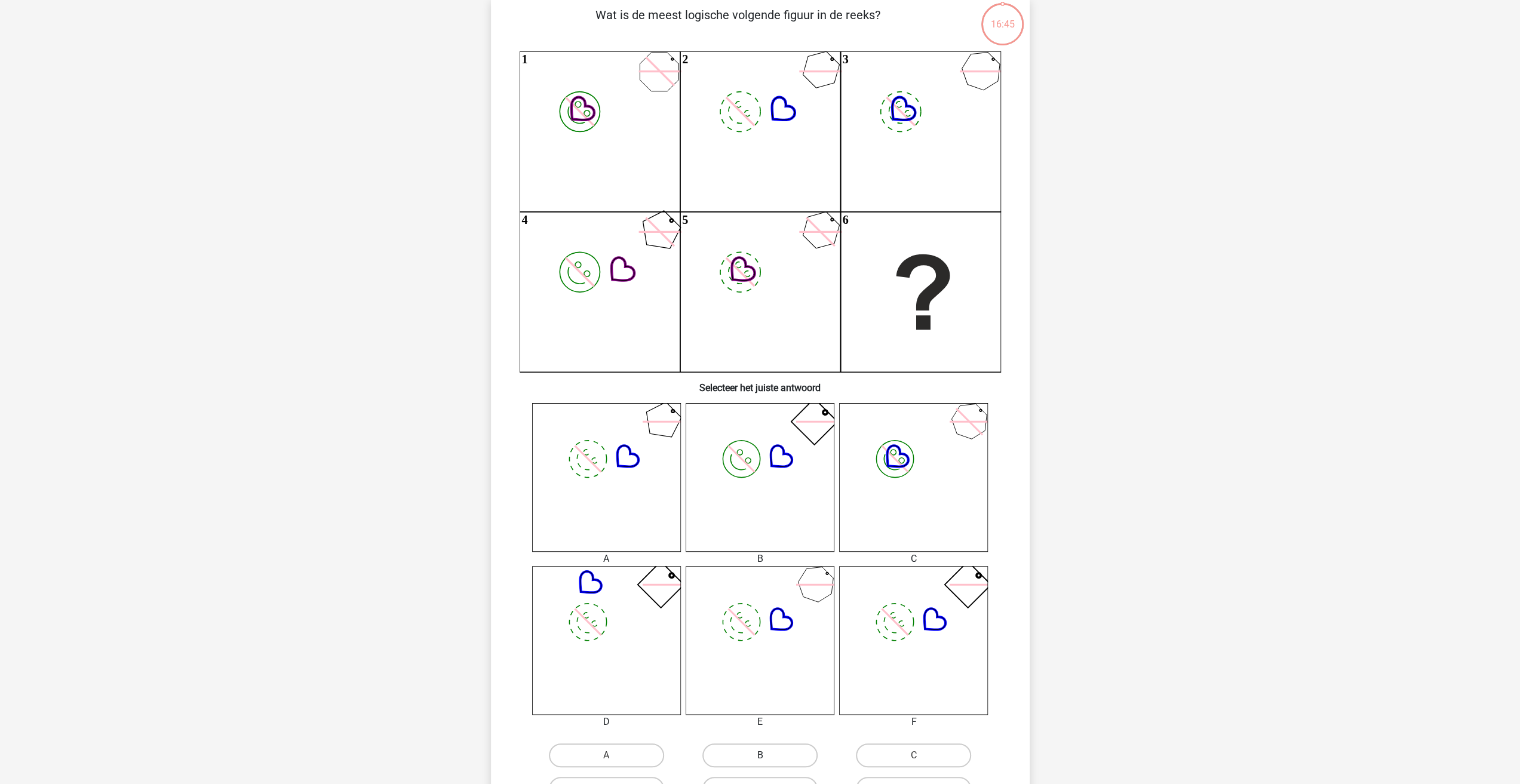
click at [763, 747] on label "B" at bounding box center [760, 755] width 115 height 24
click at [763, 755] on input "B" at bounding box center [763, 759] width 8 height 8
radio input "true"
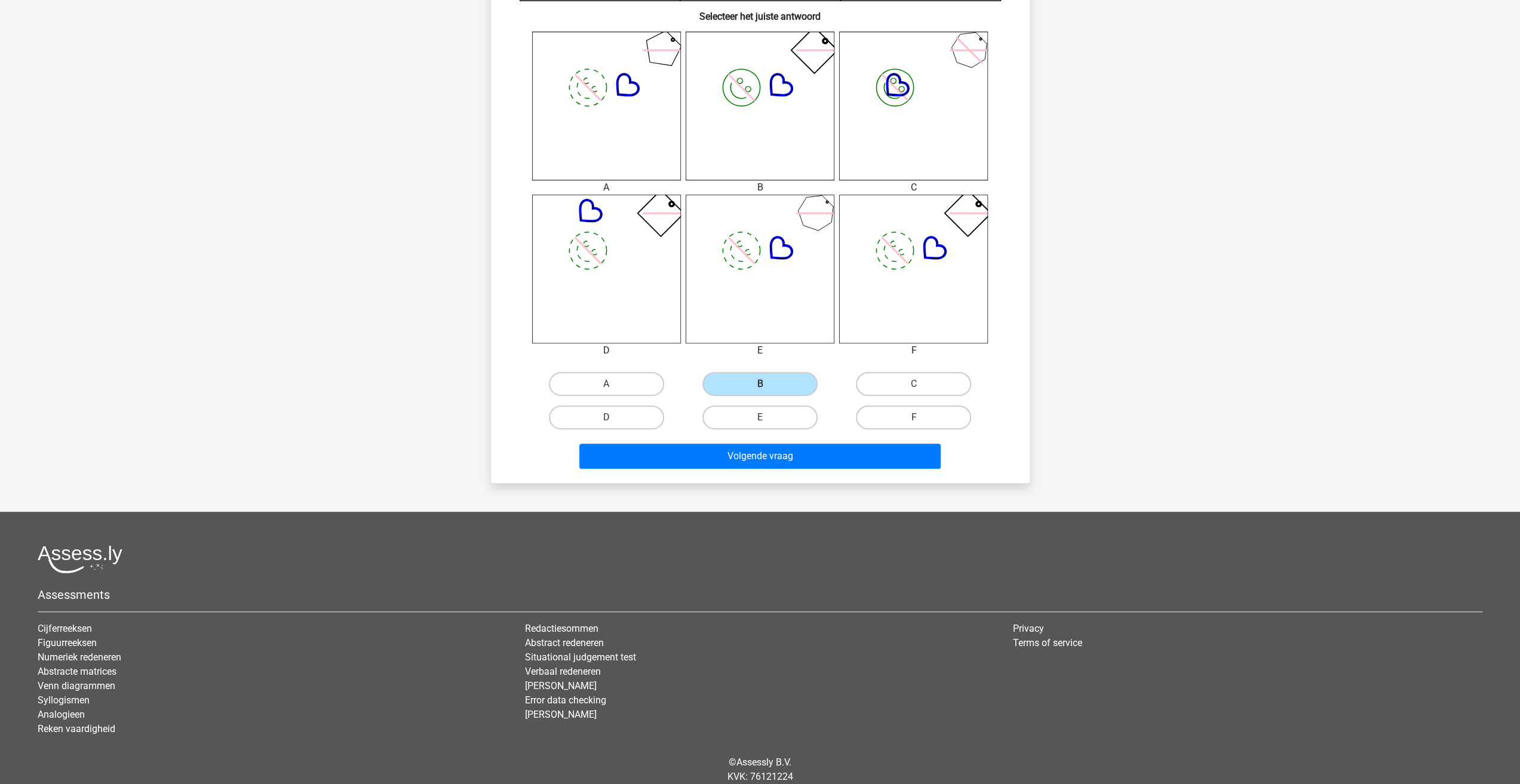
scroll to position [462, 0]
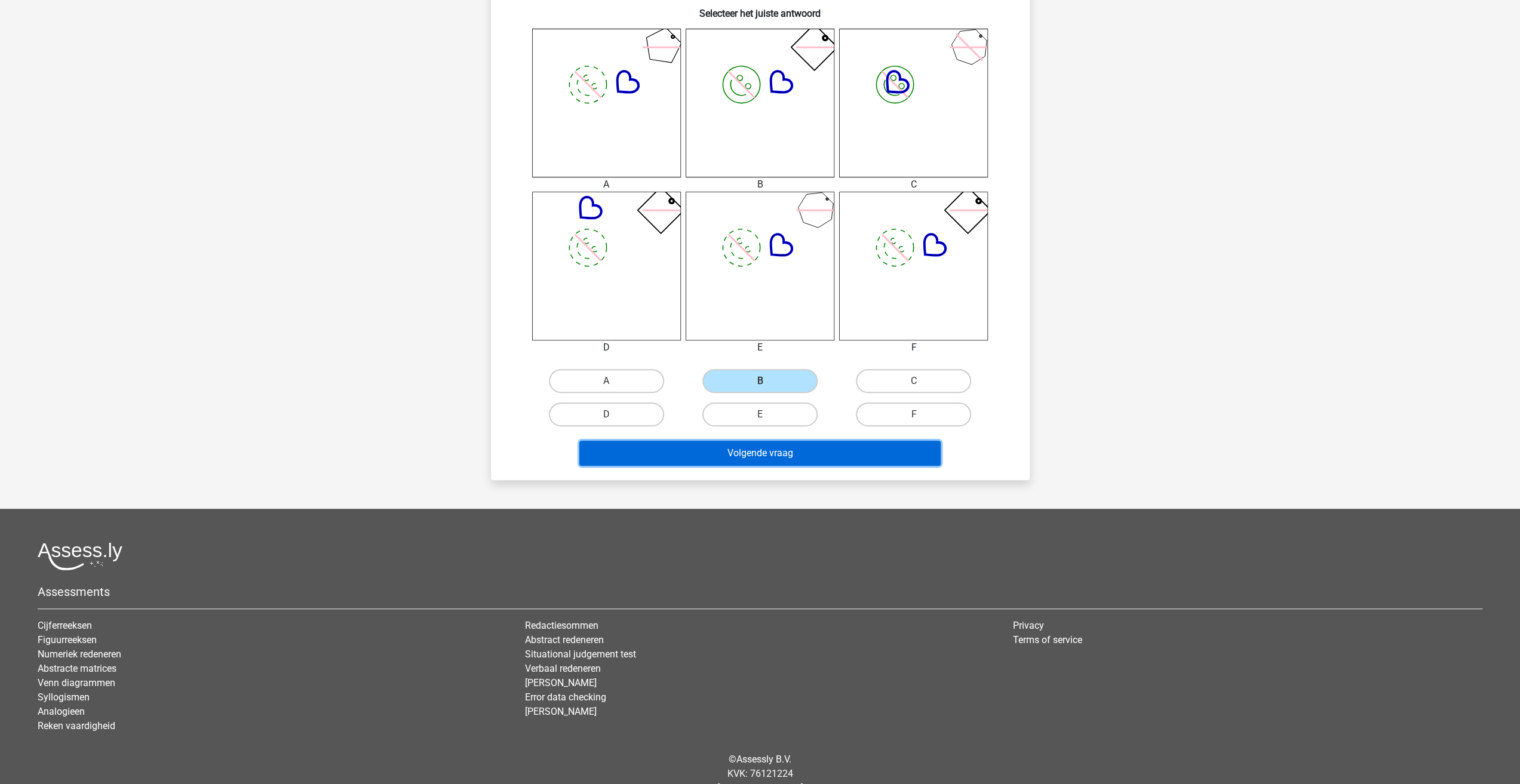
click at [812, 460] on button "Volgende vraag" at bounding box center [759, 453] width 361 height 25
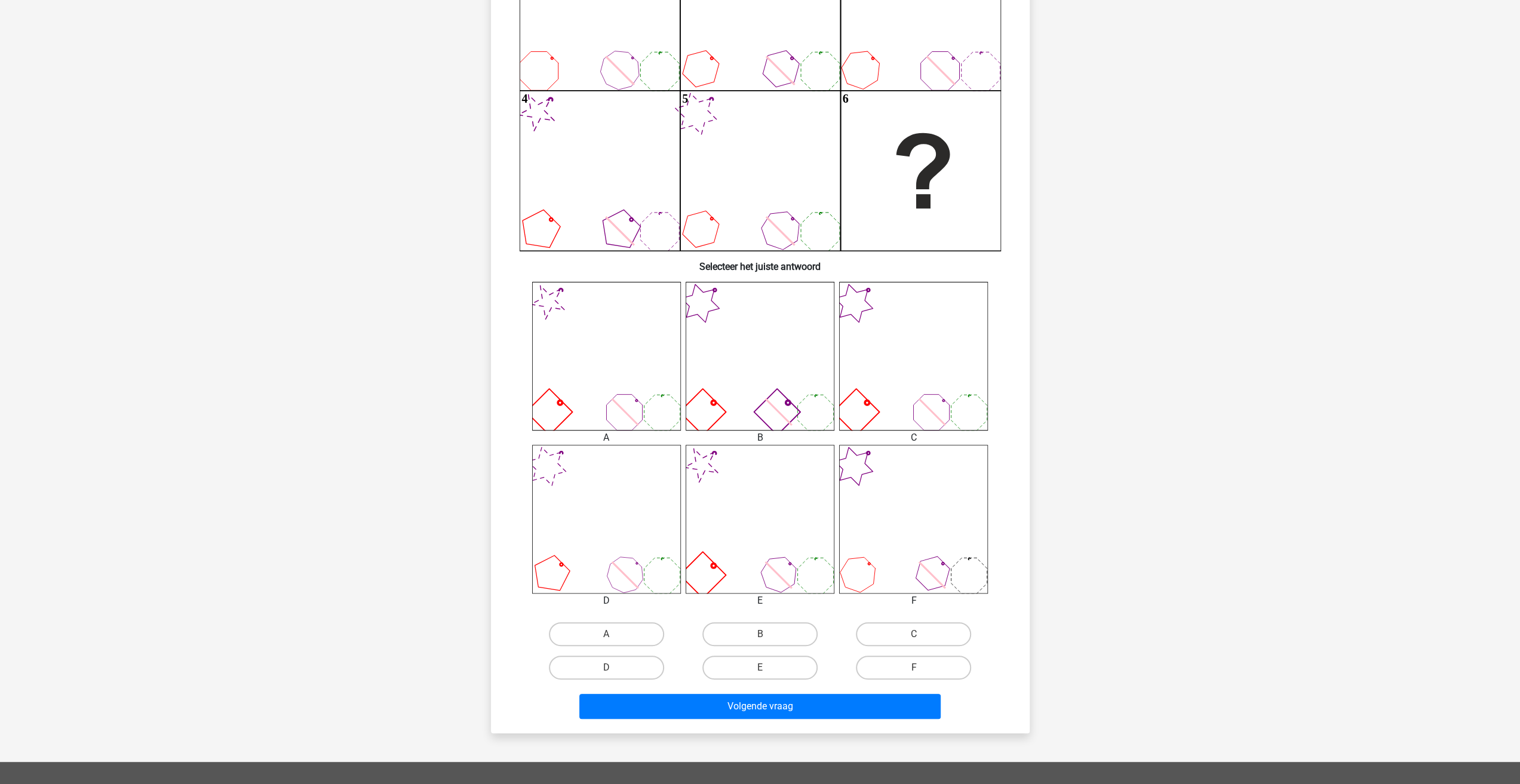
scroll to position [279, 0]
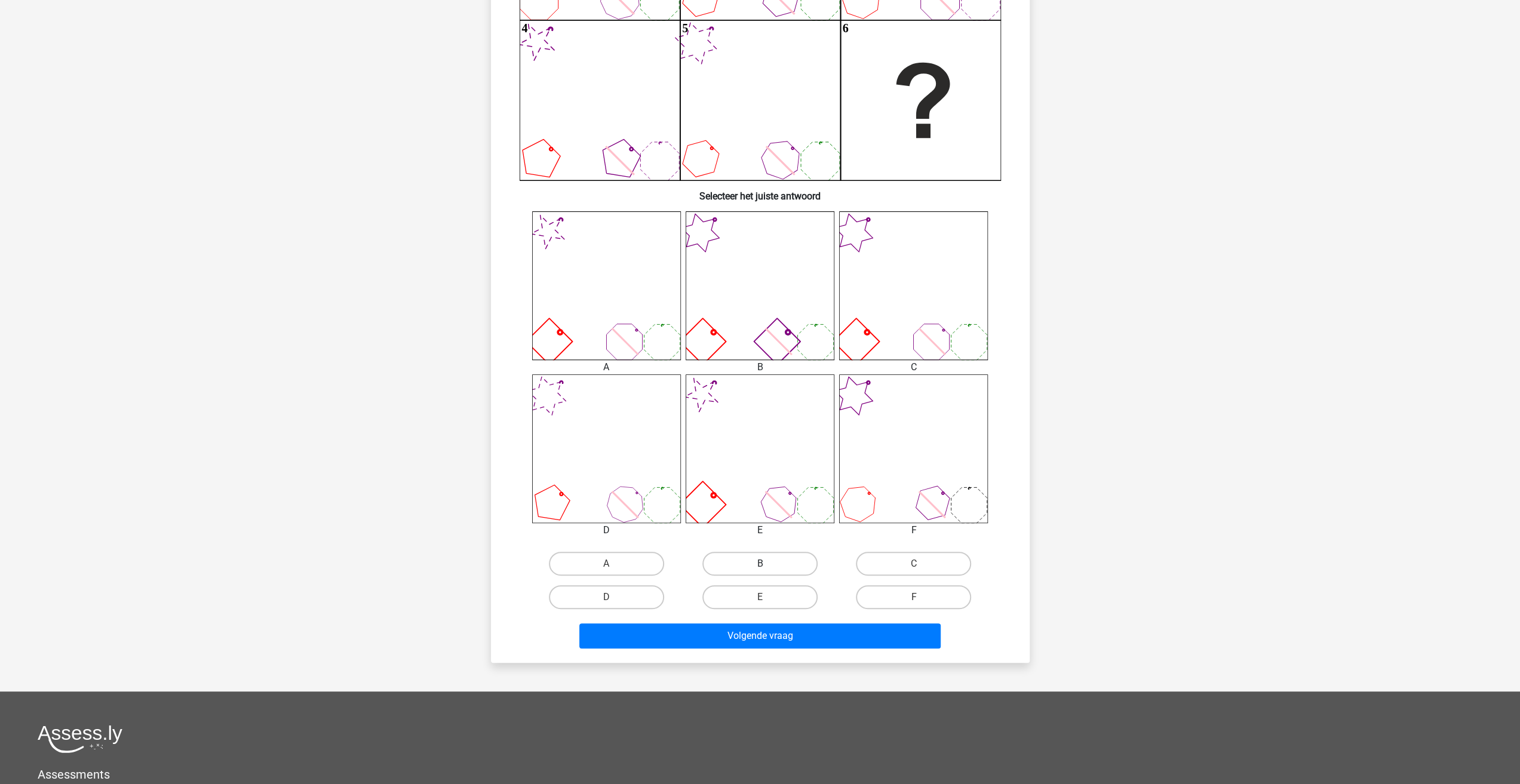
click at [763, 560] on label "B" at bounding box center [760, 564] width 115 height 24
click at [763, 564] on input "B" at bounding box center [763, 567] width 8 height 8
radio input "true"
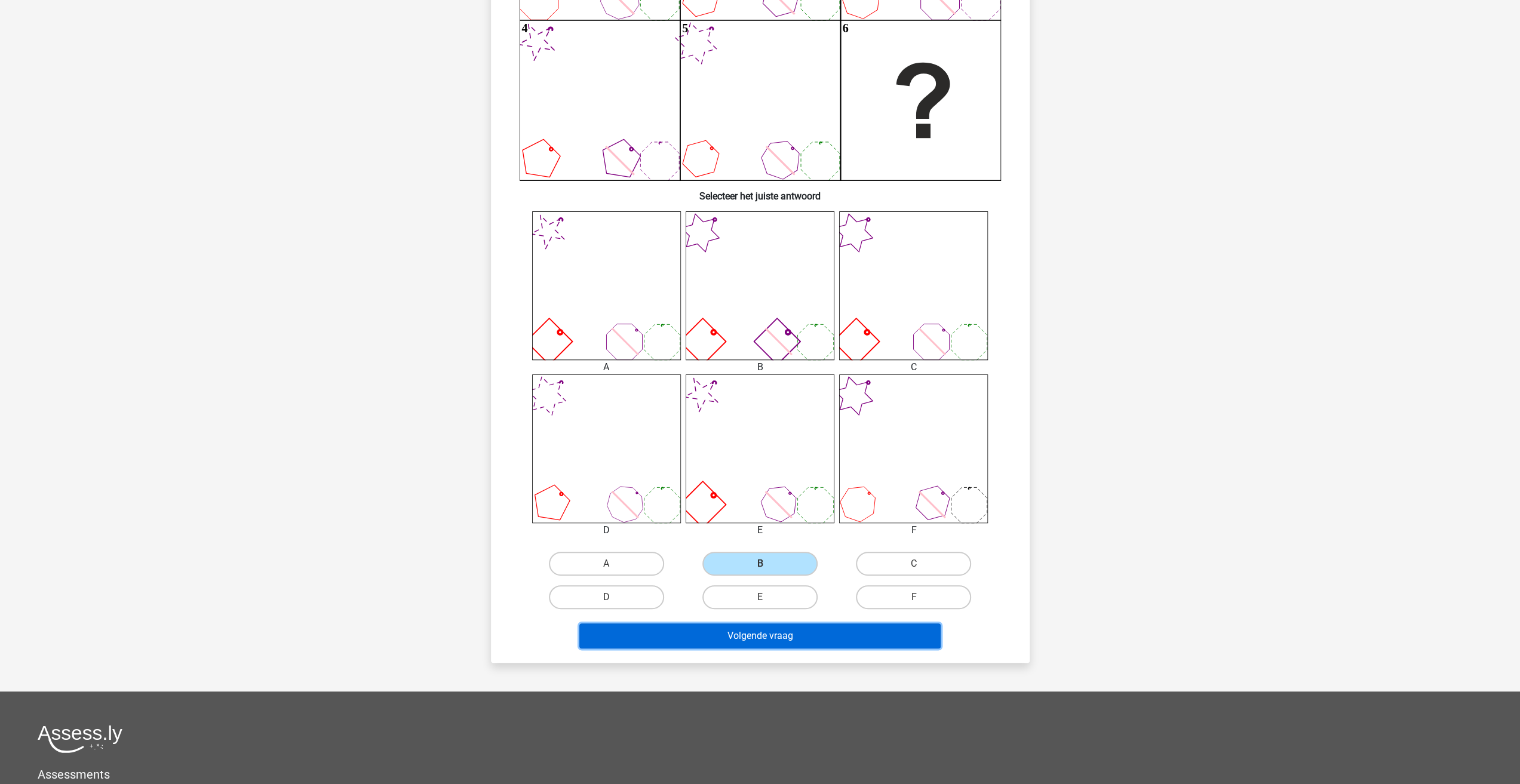
click at [765, 639] on button "Volgende vraag" at bounding box center [759, 636] width 361 height 25
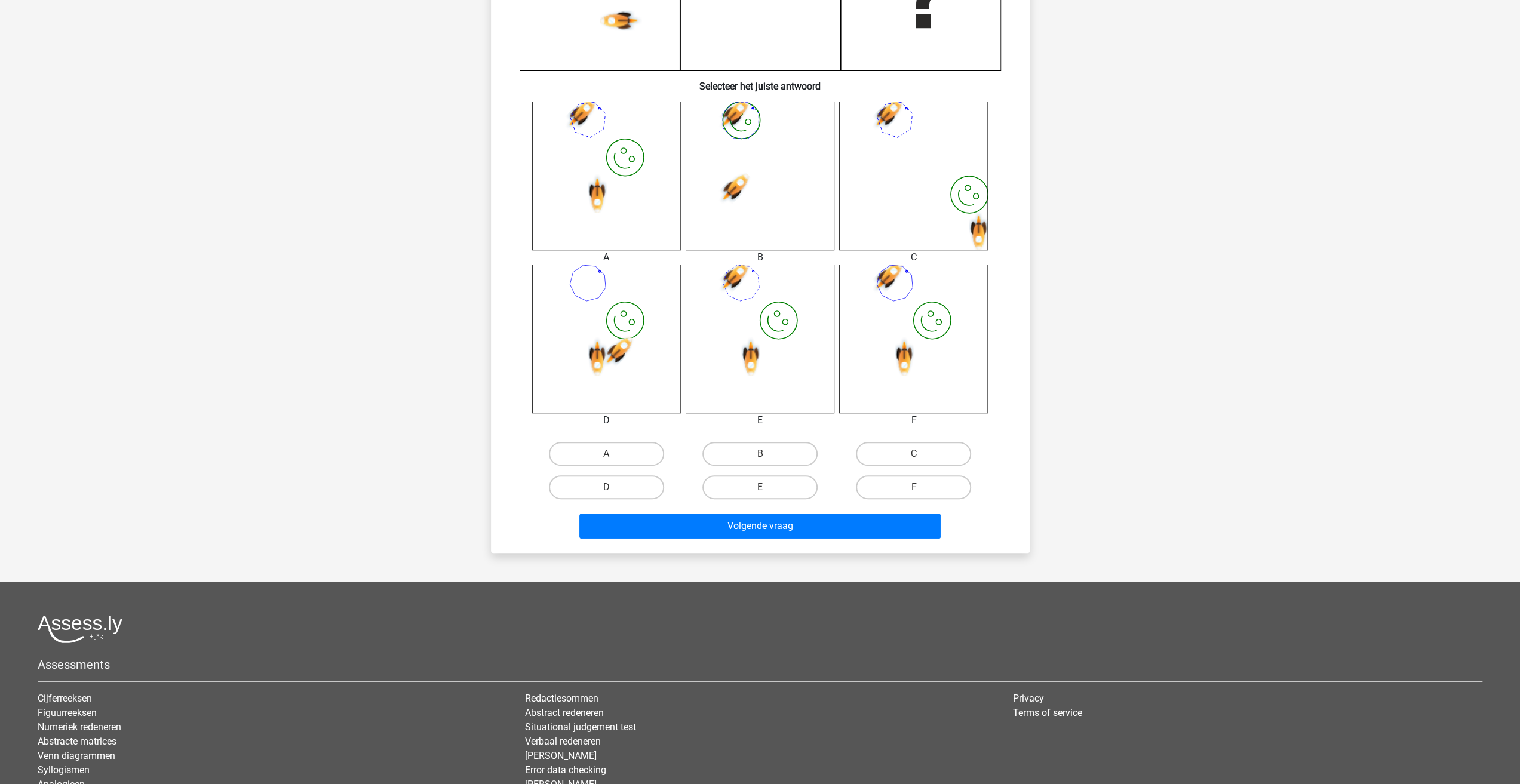
scroll to position [396, 0]
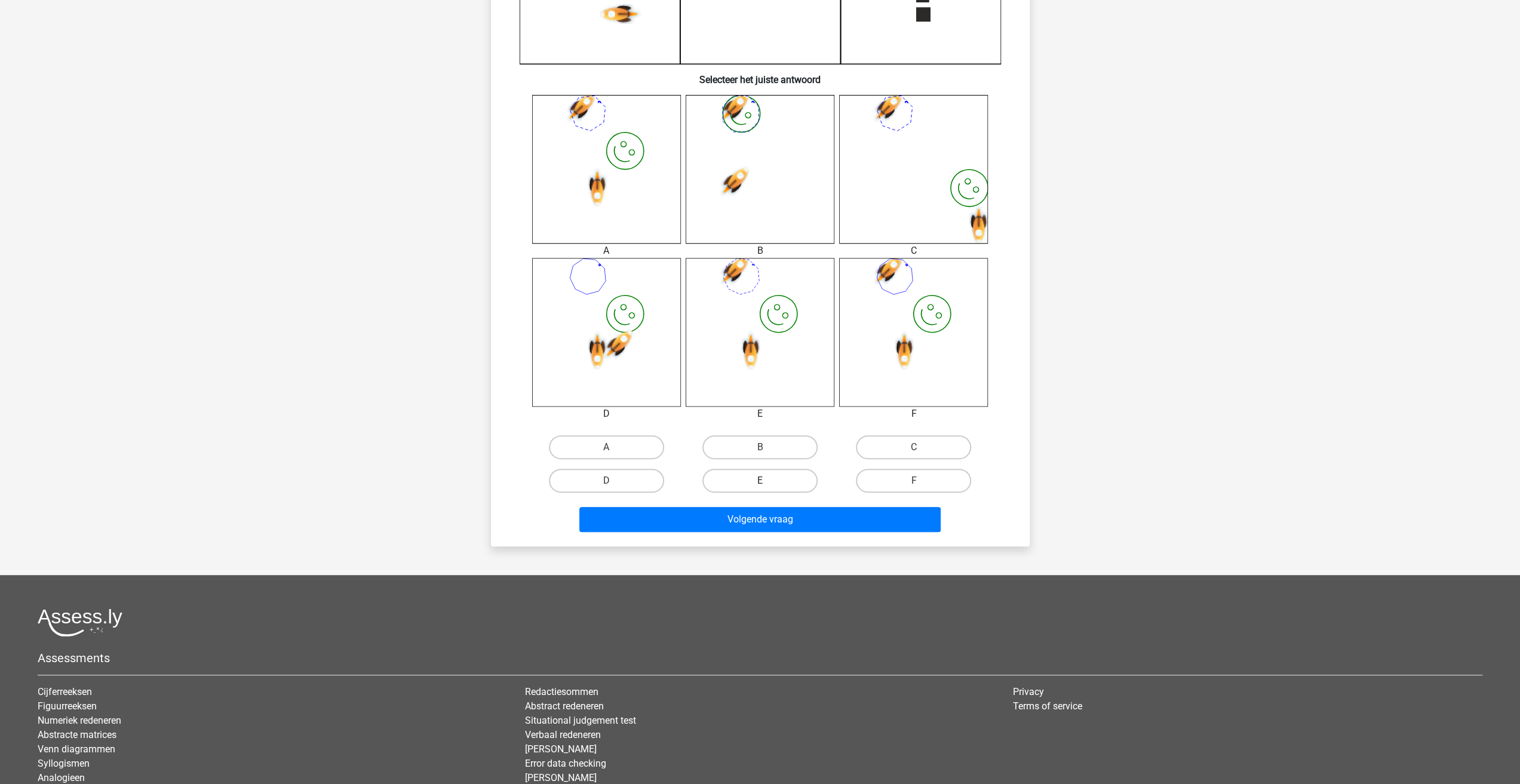
click at [770, 479] on label "E" at bounding box center [760, 481] width 115 height 24
click at [767, 481] on input "E" at bounding box center [763, 484] width 8 height 8
radio input "true"
click at [776, 514] on button "Volgende vraag" at bounding box center [759, 519] width 361 height 25
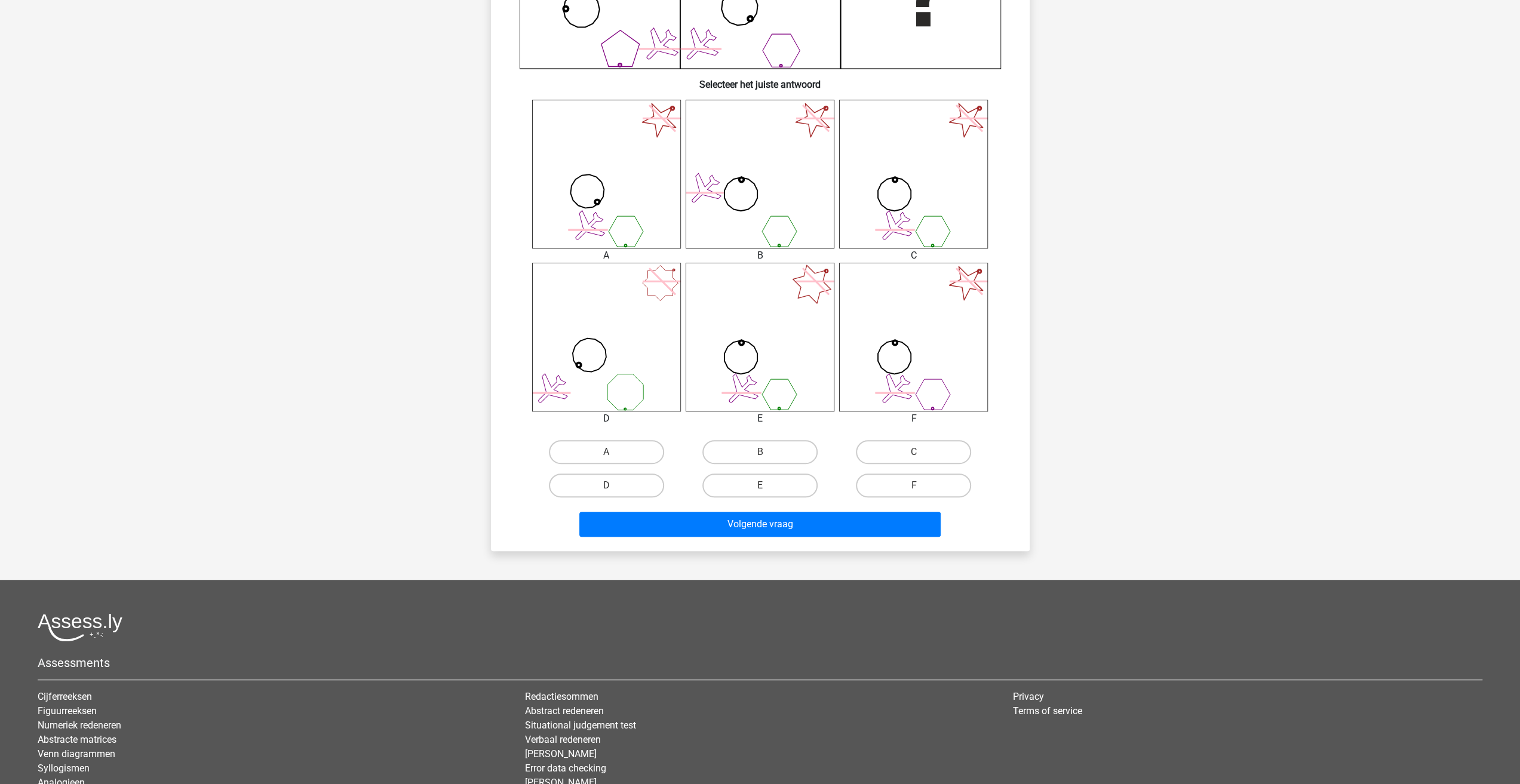
scroll to position [405, 0]
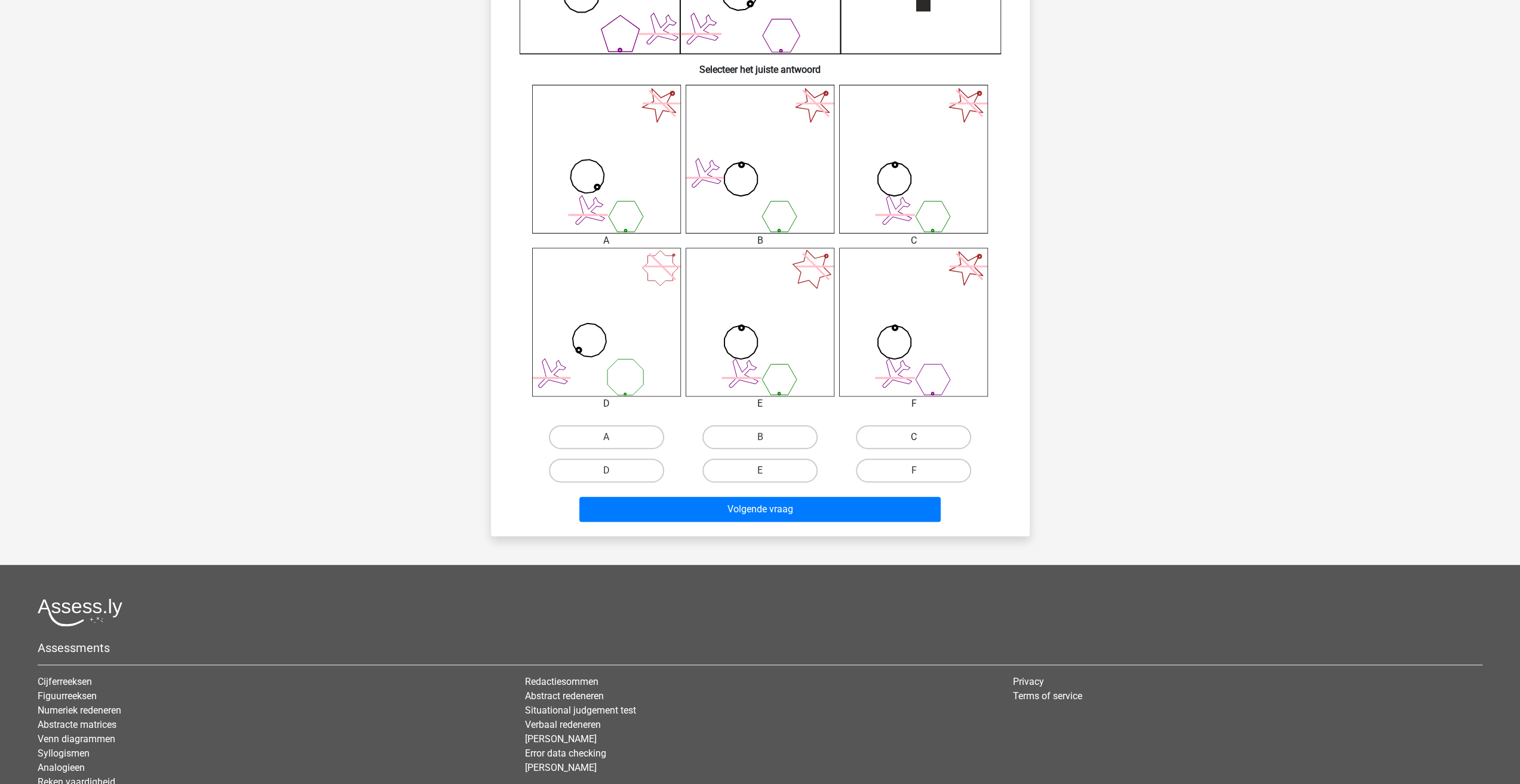
click at [902, 437] on label "C" at bounding box center [914, 437] width 115 height 24
click at [914, 437] on input "C" at bounding box center [918, 441] width 8 height 8
radio input "true"
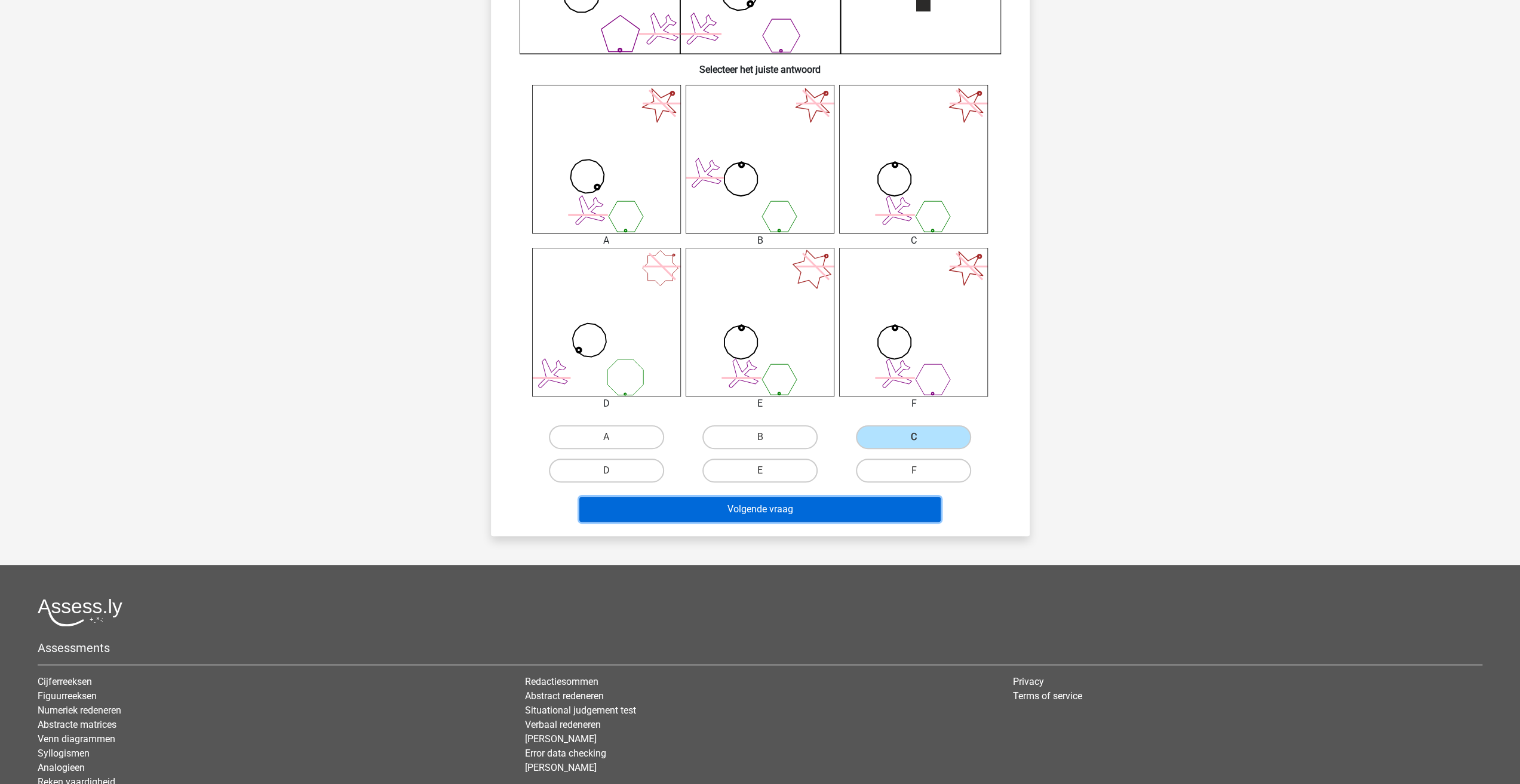
click at [853, 506] on button "Volgende vraag" at bounding box center [759, 509] width 361 height 25
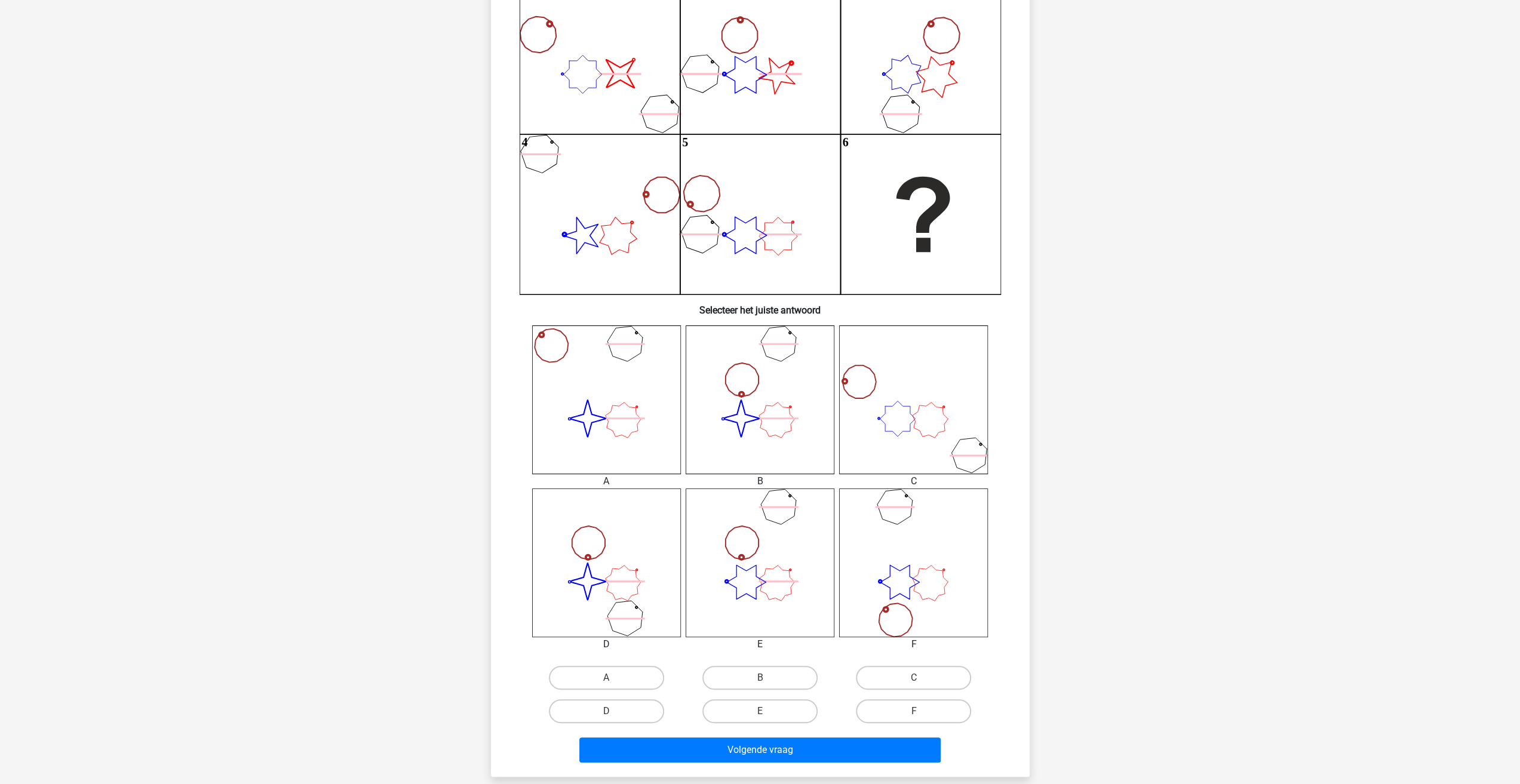
scroll to position [173, 0]
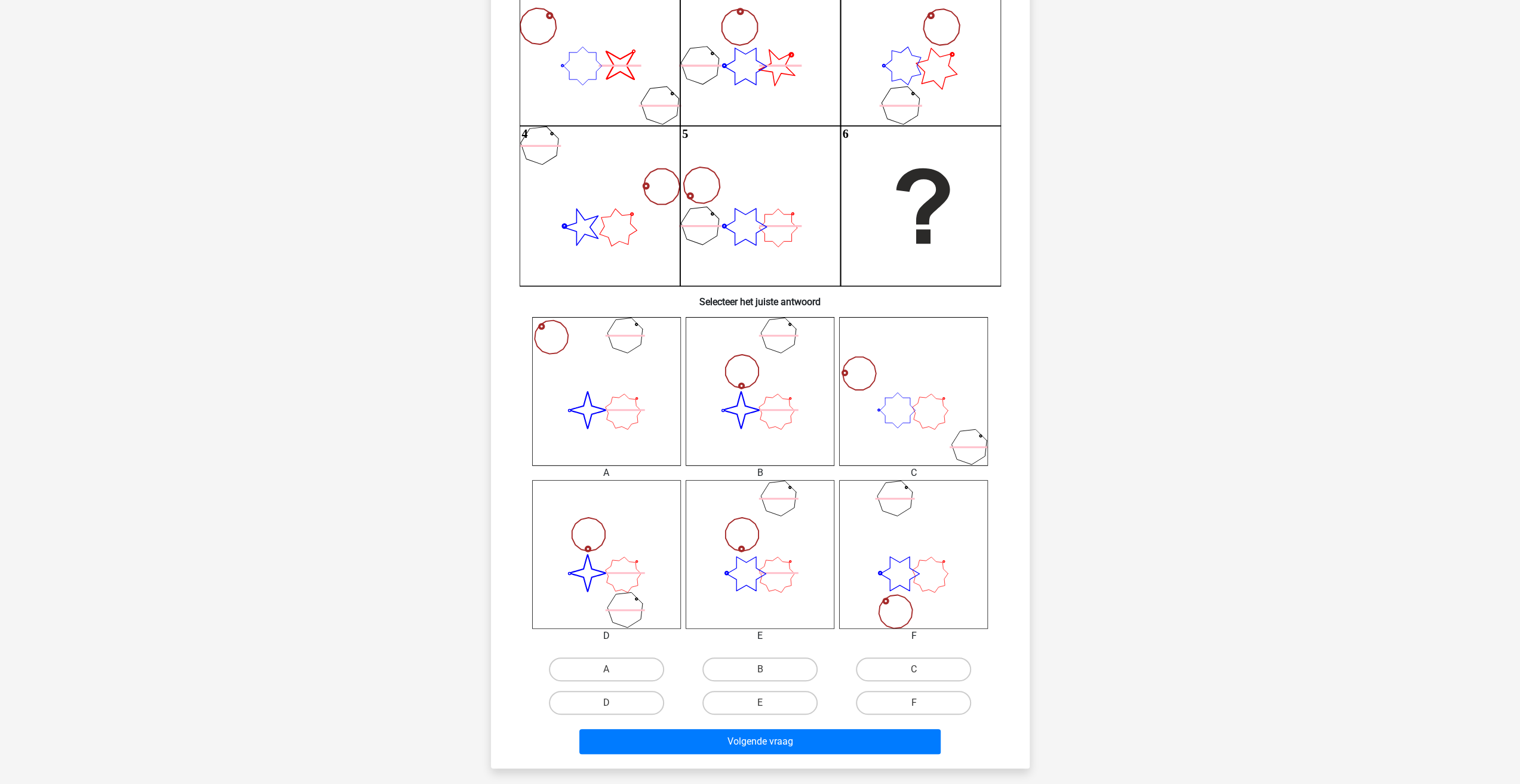
click at [766, 676] on input "B" at bounding box center [763, 673] width 8 height 8
radio input "true"
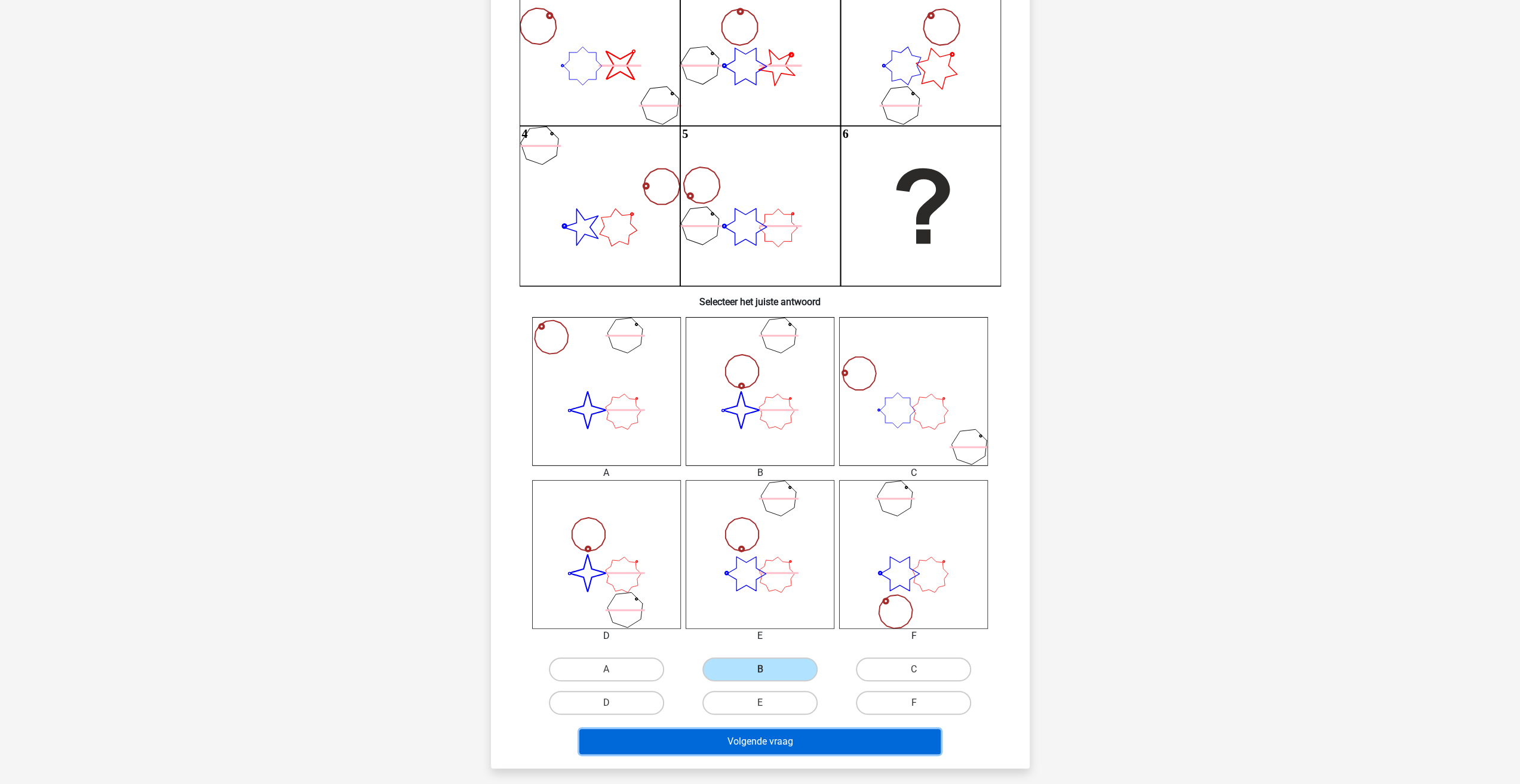
click at [768, 731] on button "Volgende vraag" at bounding box center [759, 741] width 361 height 25
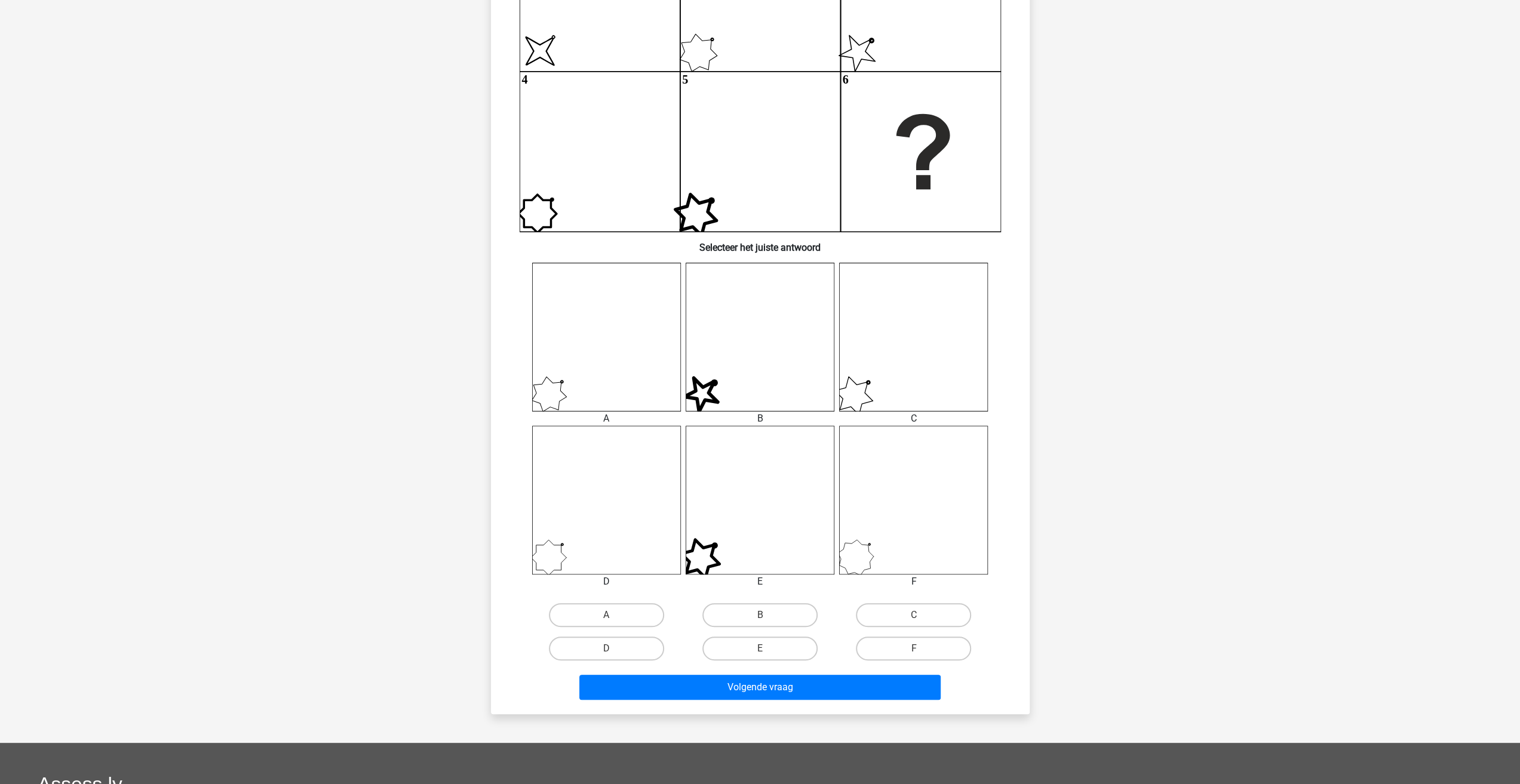
scroll to position [222, 0]
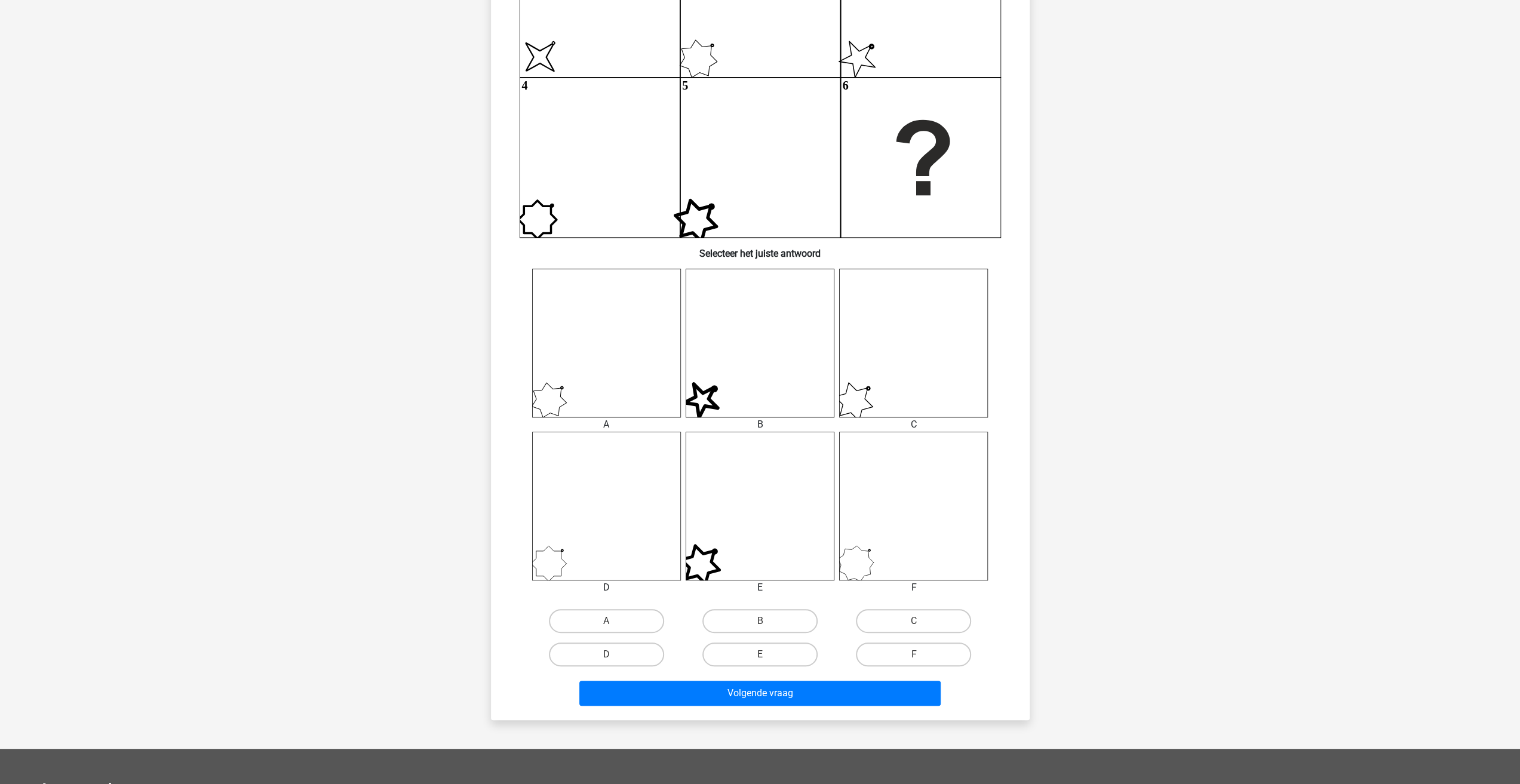
click at [765, 659] on input "E" at bounding box center [763, 658] width 8 height 8
radio input "true"
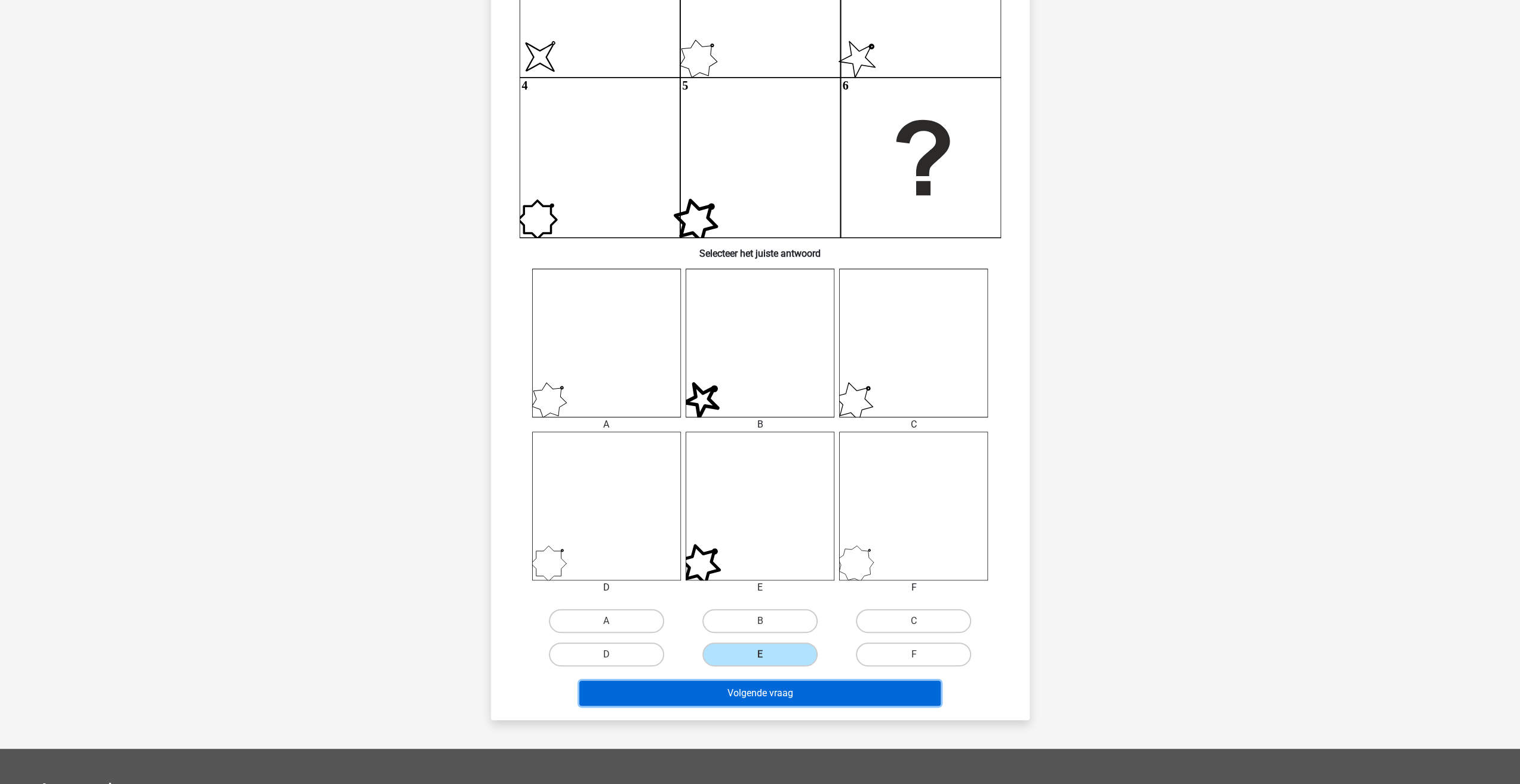
click at [759, 697] on button "Volgende vraag" at bounding box center [759, 693] width 361 height 25
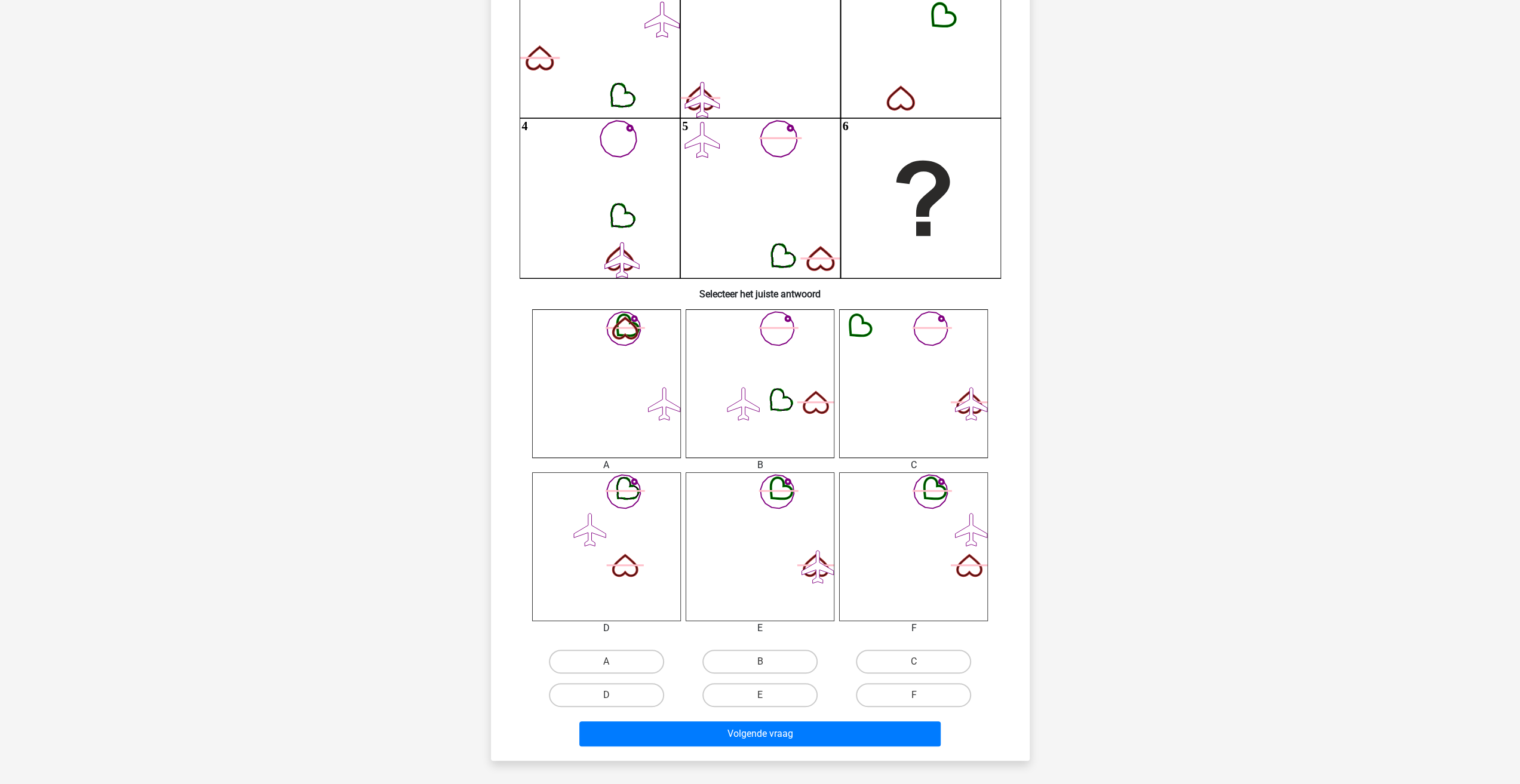
scroll to position [60, 0]
